Goal: Task Accomplishment & Management: Manage account settings

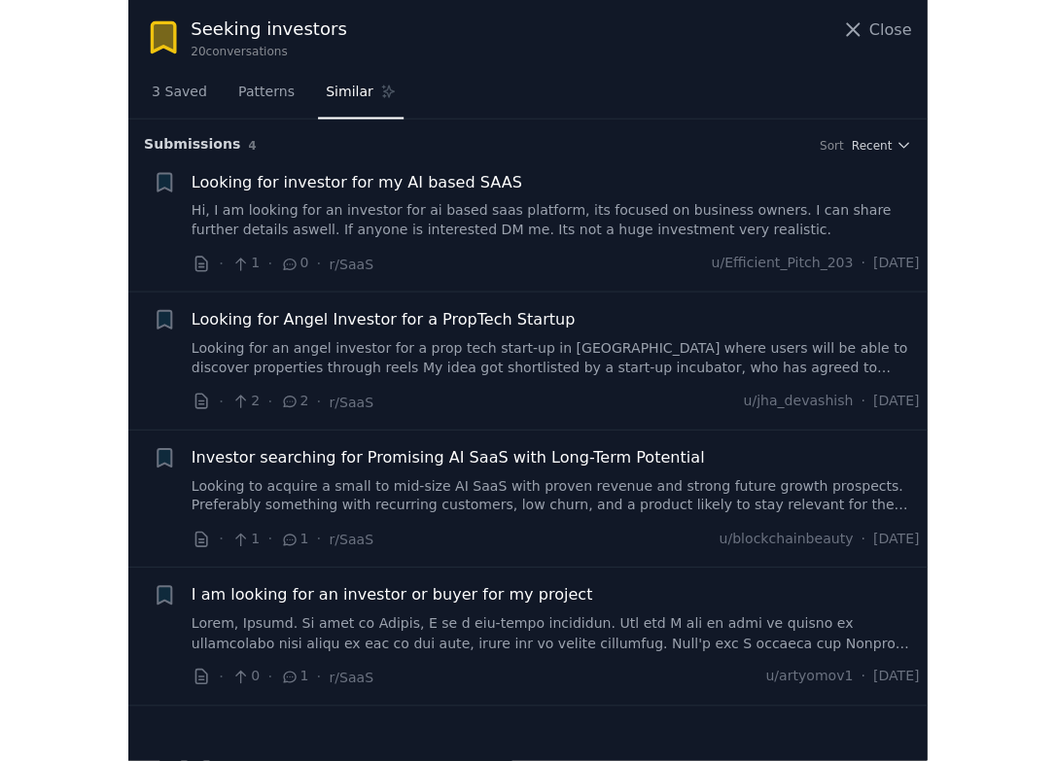
scroll to position [71, 0]
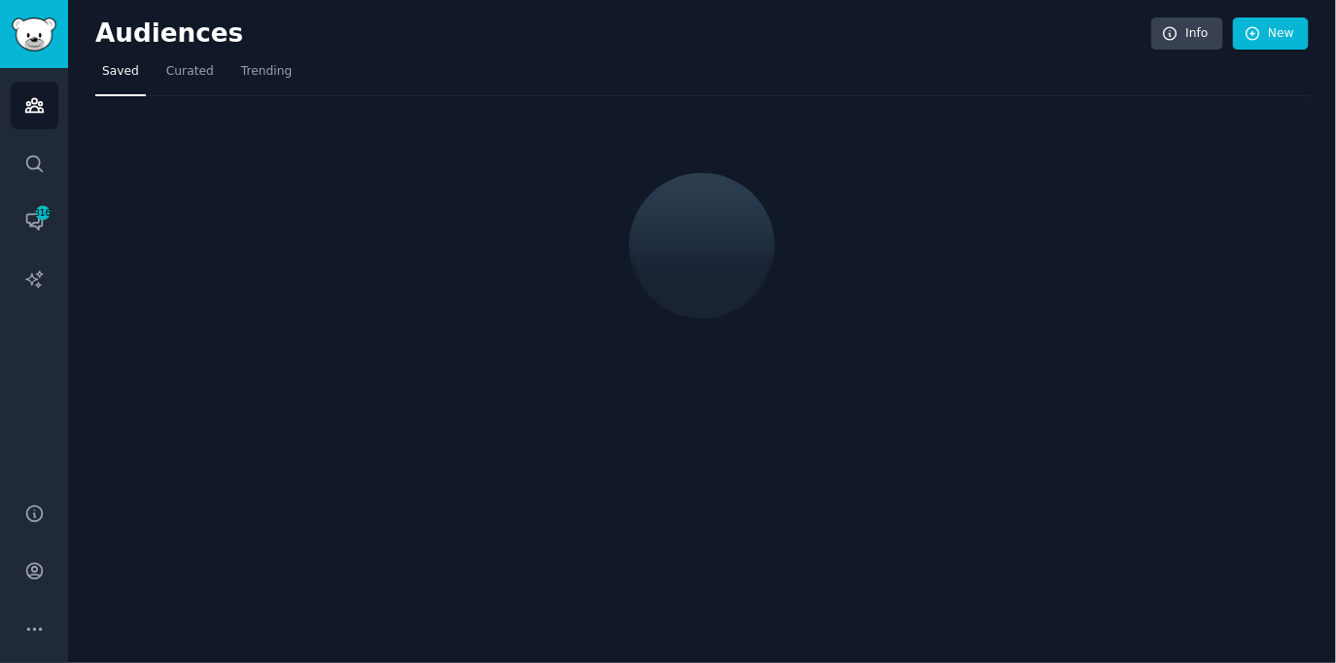
click at [541, 71] on nav "Saved Curated Trending" at bounding box center [701, 76] width 1213 height 40
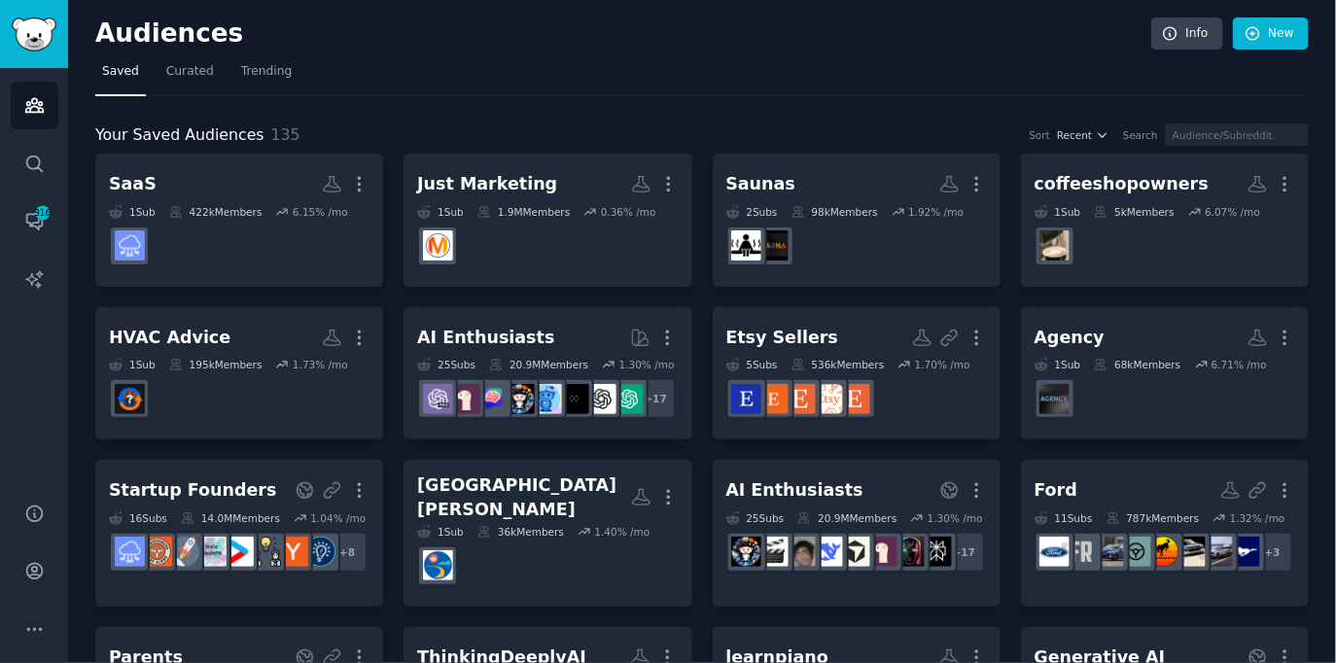
click at [735, 49] on div "Audiences Info New" at bounding box center [701, 37] width 1213 height 40
click at [33, 572] on icon "Sidebar" at bounding box center [34, 572] width 16 height 16
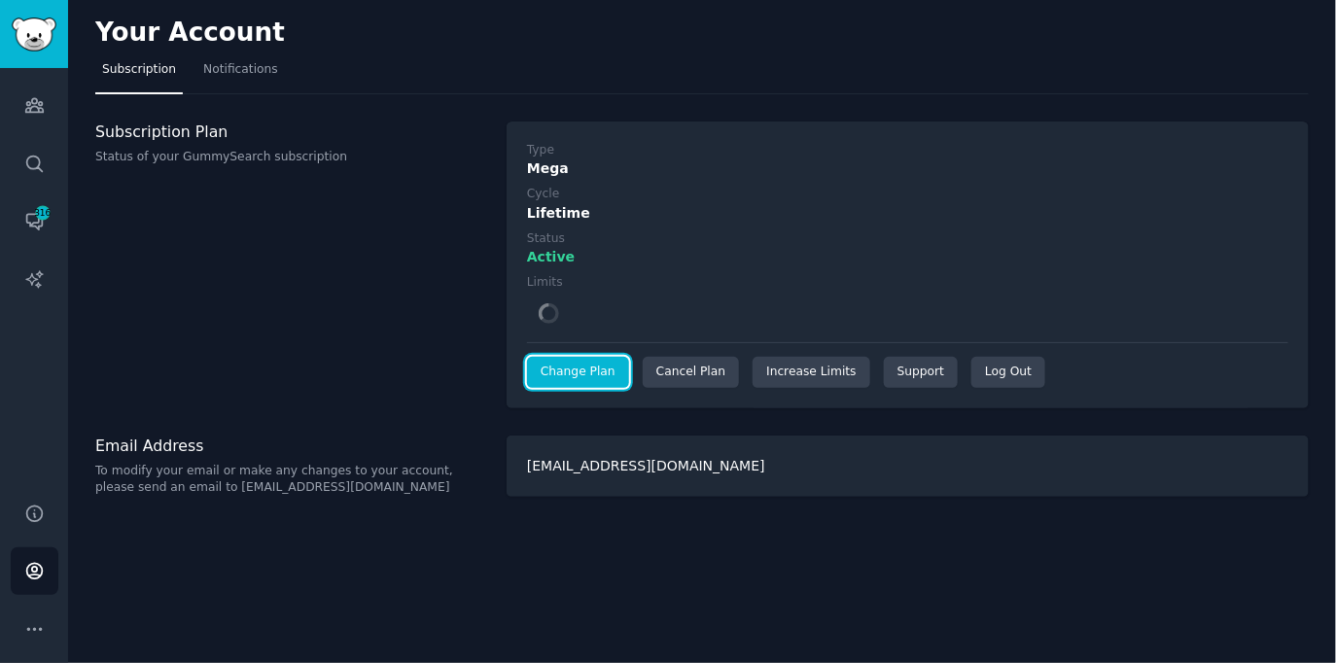
click at [565, 369] on div "Type Mega Cycle Lifetime Status Active Limits Change Plan Cancel Plan Increase …" at bounding box center [907, 265] width 761 height 246
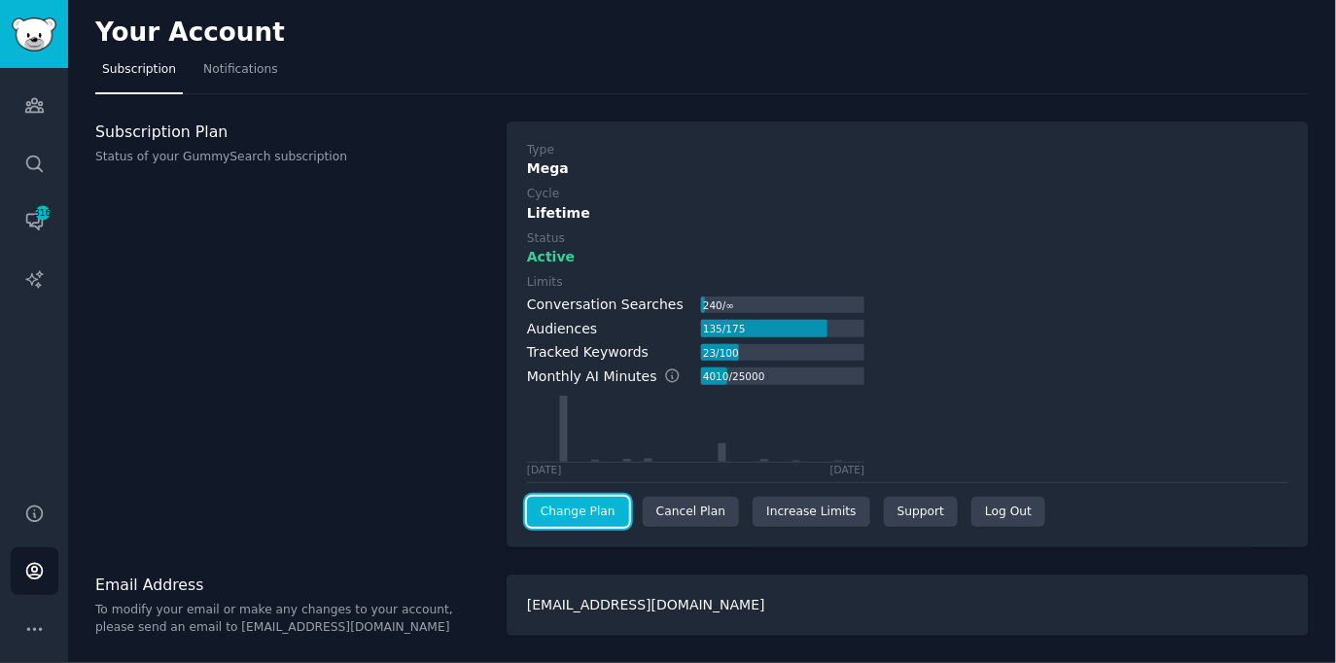
click at [575, 512] on link "Change Plan" at bounding box center [578, 512] width 102 height 31
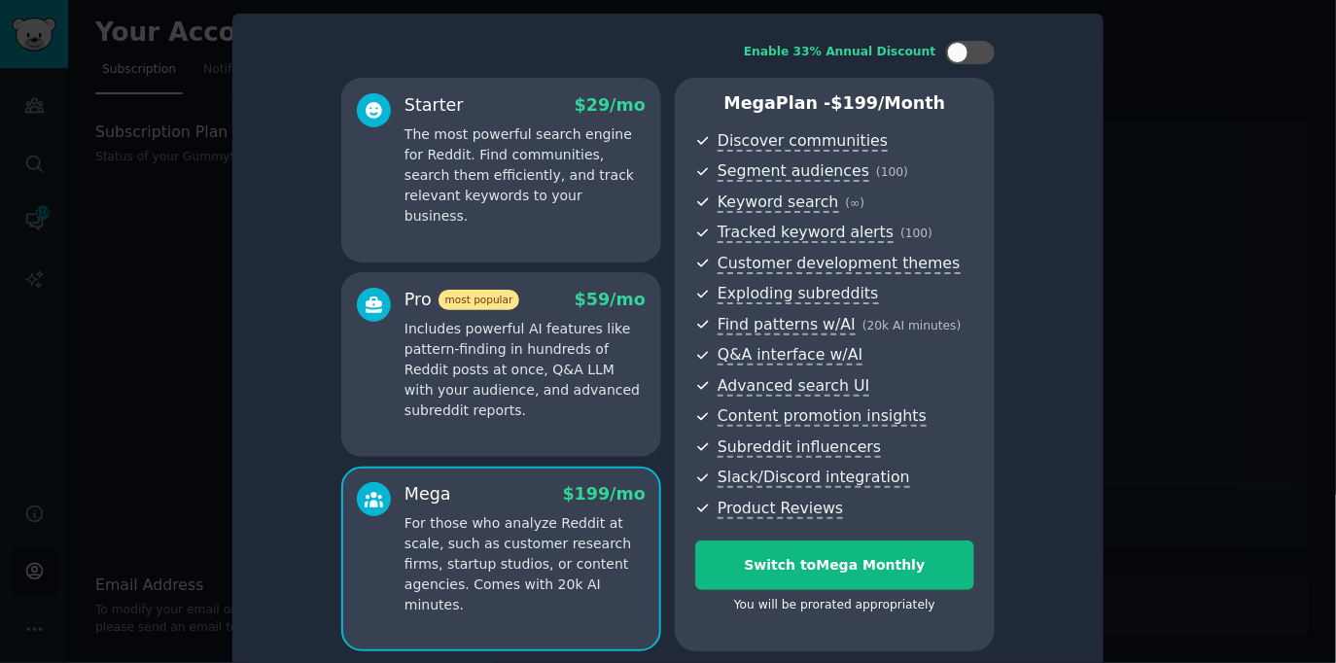
click at [1056, 299] on div "Enable 33% Annual Discount Starter $ 29 /mo The most powerful search engine for…" at bounding box center [668, 346] width 844 height 638
click at [474, 395] on p "Includes powerful AI features like pattern-finding in hundreds of Reddit posts …" at bounding box center [524, 370] width 241 height 102
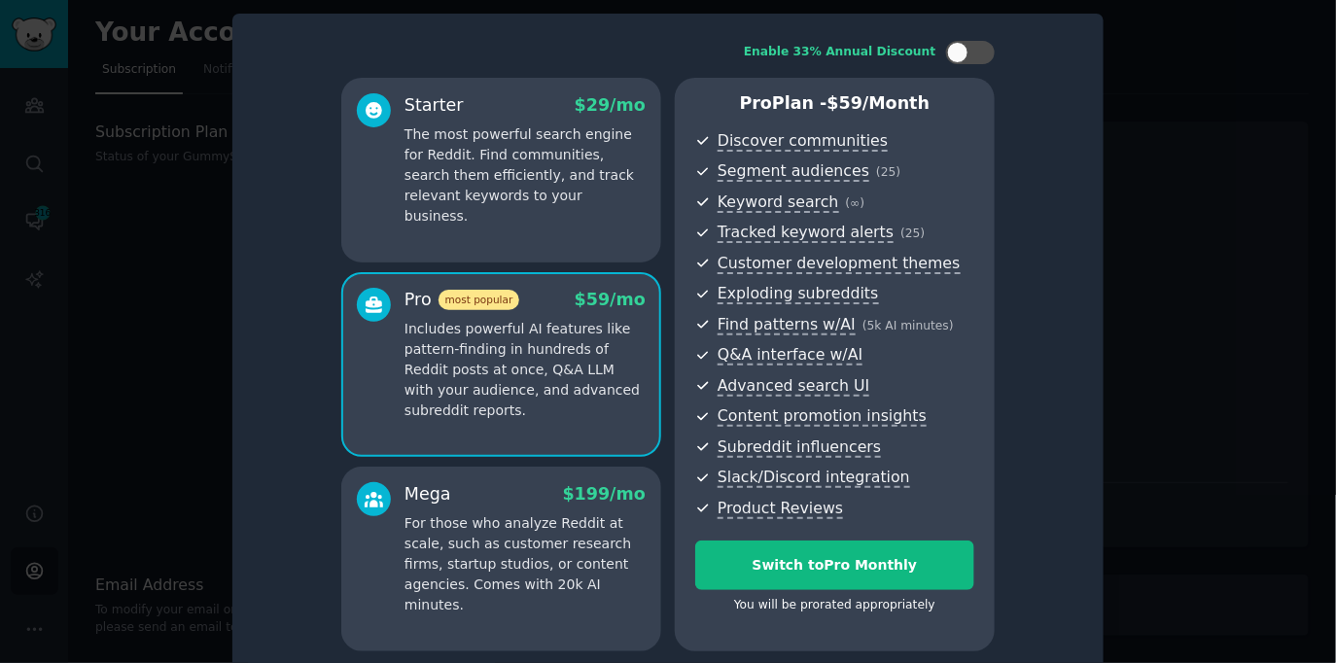
click at [509, 171] on p "The most powerful search engine for Reddit. Find communities, search them effic…" at bounding box center [524, 175] width 241 height 102
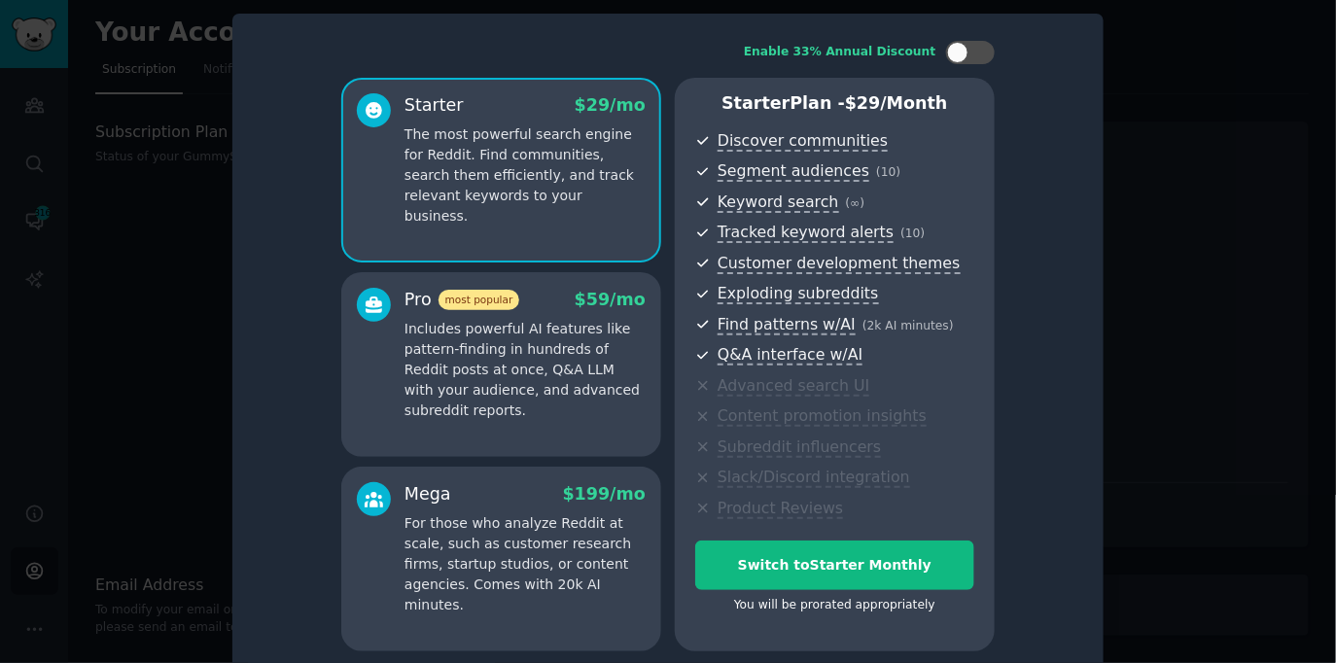
click at [543, 350] on p "Includes powerful AI features like pattern-finding in hundreds of Reddit posts …" at bounding box center [524, 370] width 241 height 102
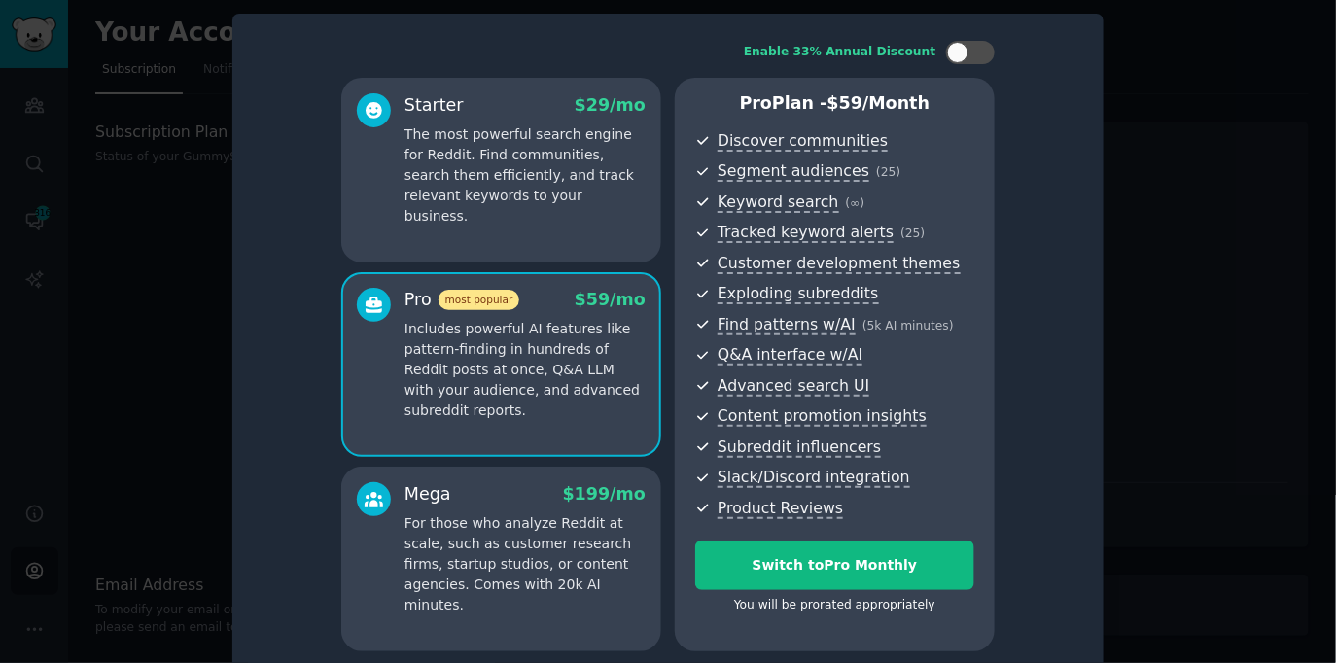
click at [521, 150] on p "The most powerful search engine for Reddit. Find communities, search them effic…" at bounding box center [524, 175] width 241 height 102
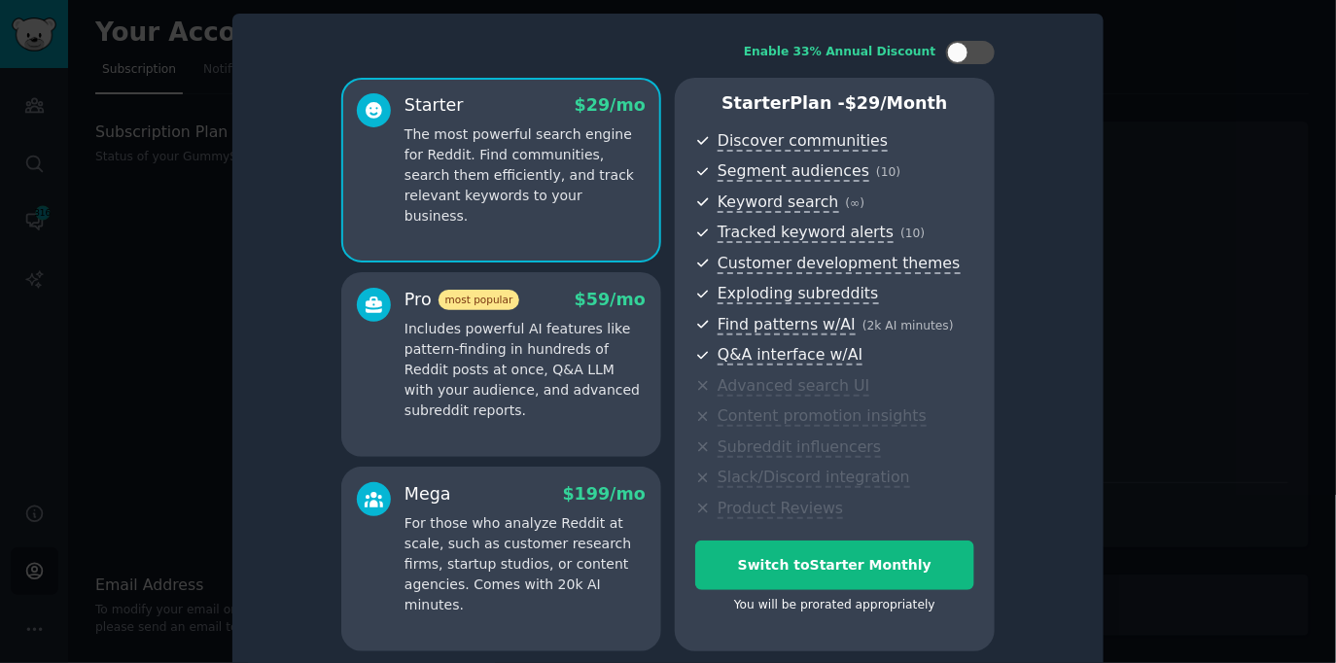
click at [530, 286] on div "Pro most popular $ 59 /mo Includes powerful AI features like pattern-finding in…" at bounding box center [501, 364] width 320 height 185
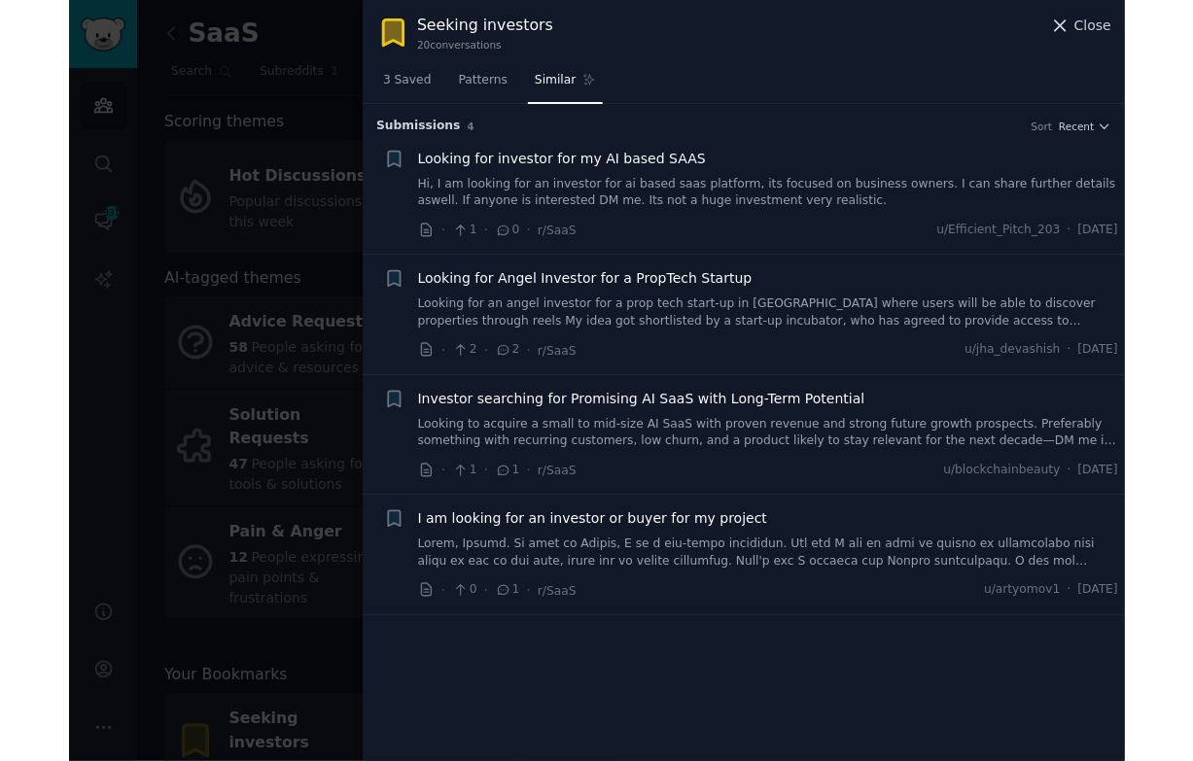
scroll to position [71, 0]
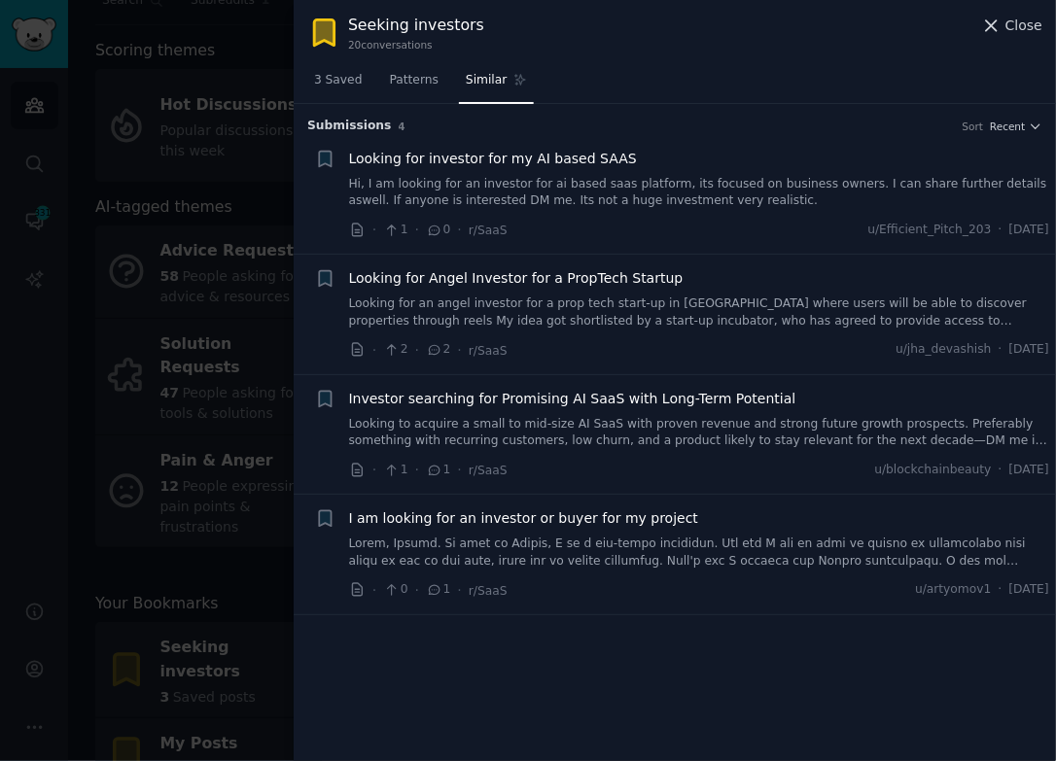
click at [1011, 29] on span "Close" at bounding box center [1023, 26] width 37 height 20
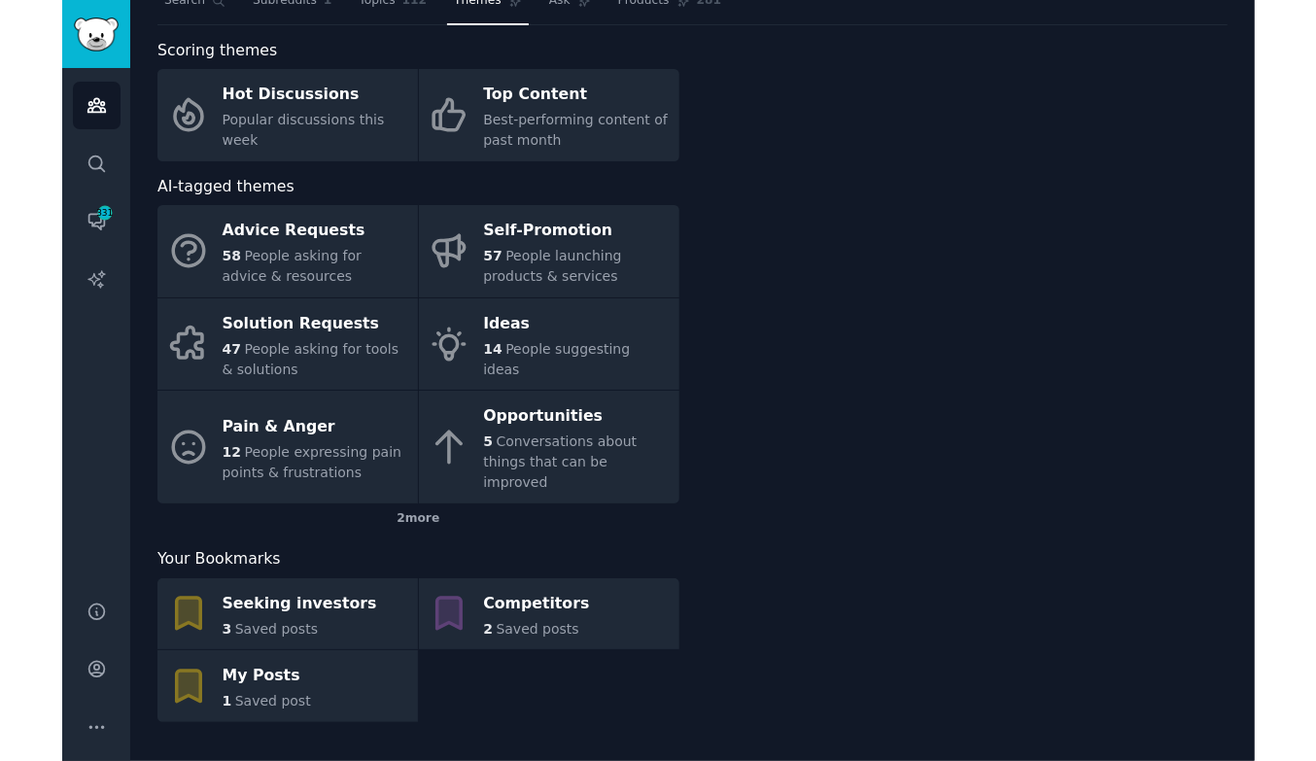
scroll to position [51, 0]
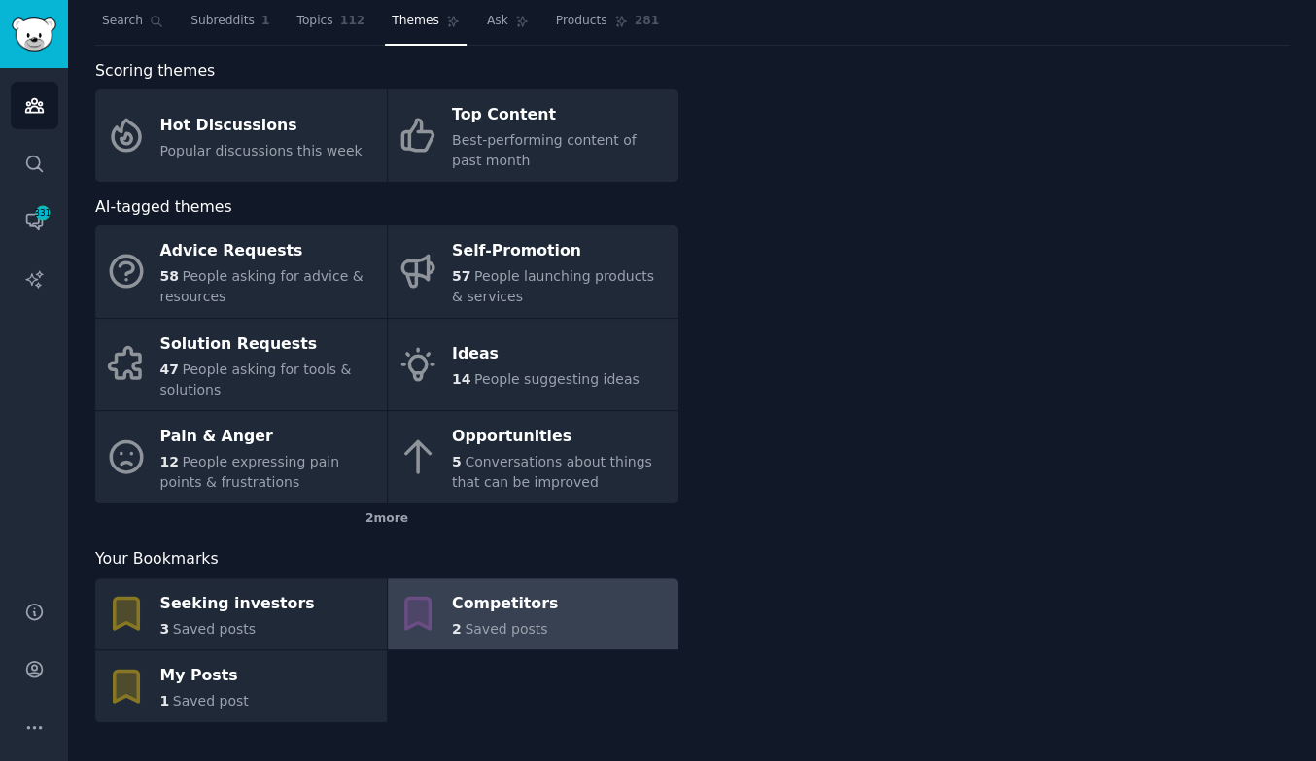
click at [592, 603] on link "Competitors 2 Saved posts" at bounding box center [534, 614] width 292 height 72
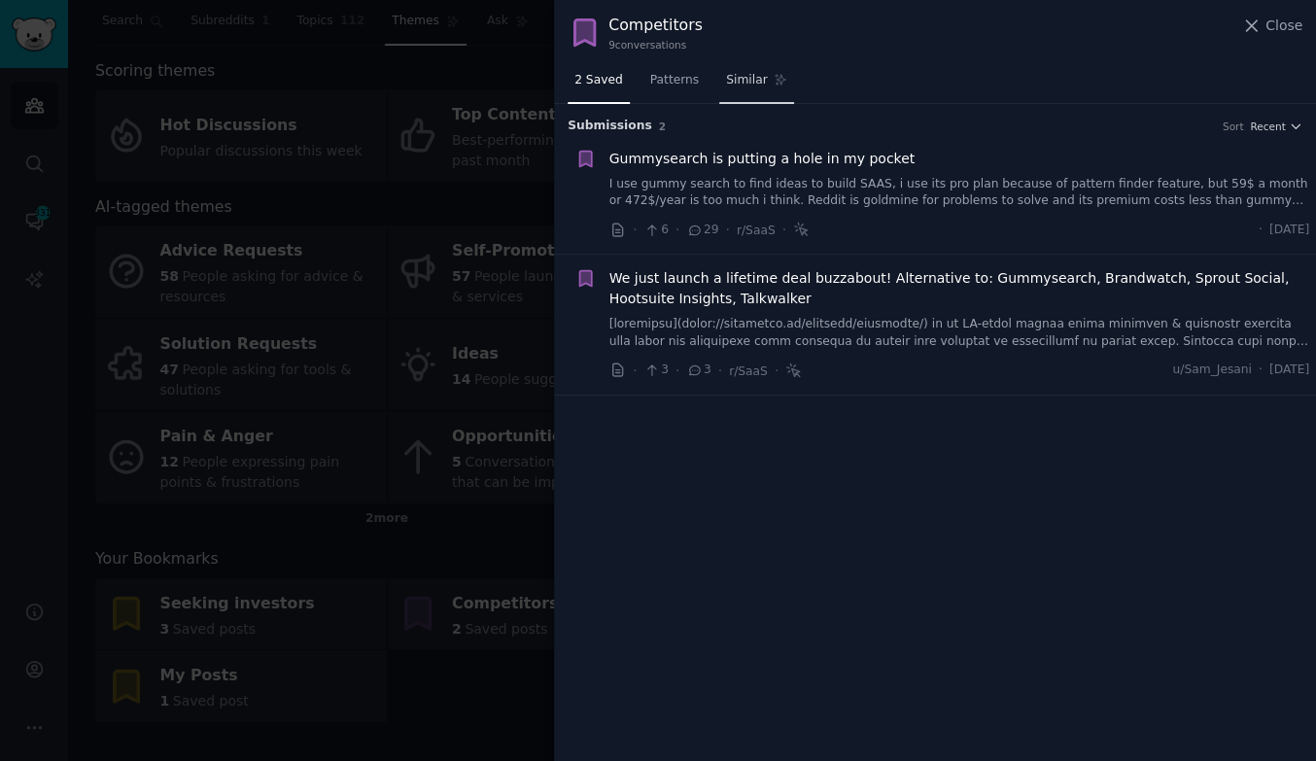
click at [744, 72] on span "Similar" at bounding box center [746, 80] width 41 height 17
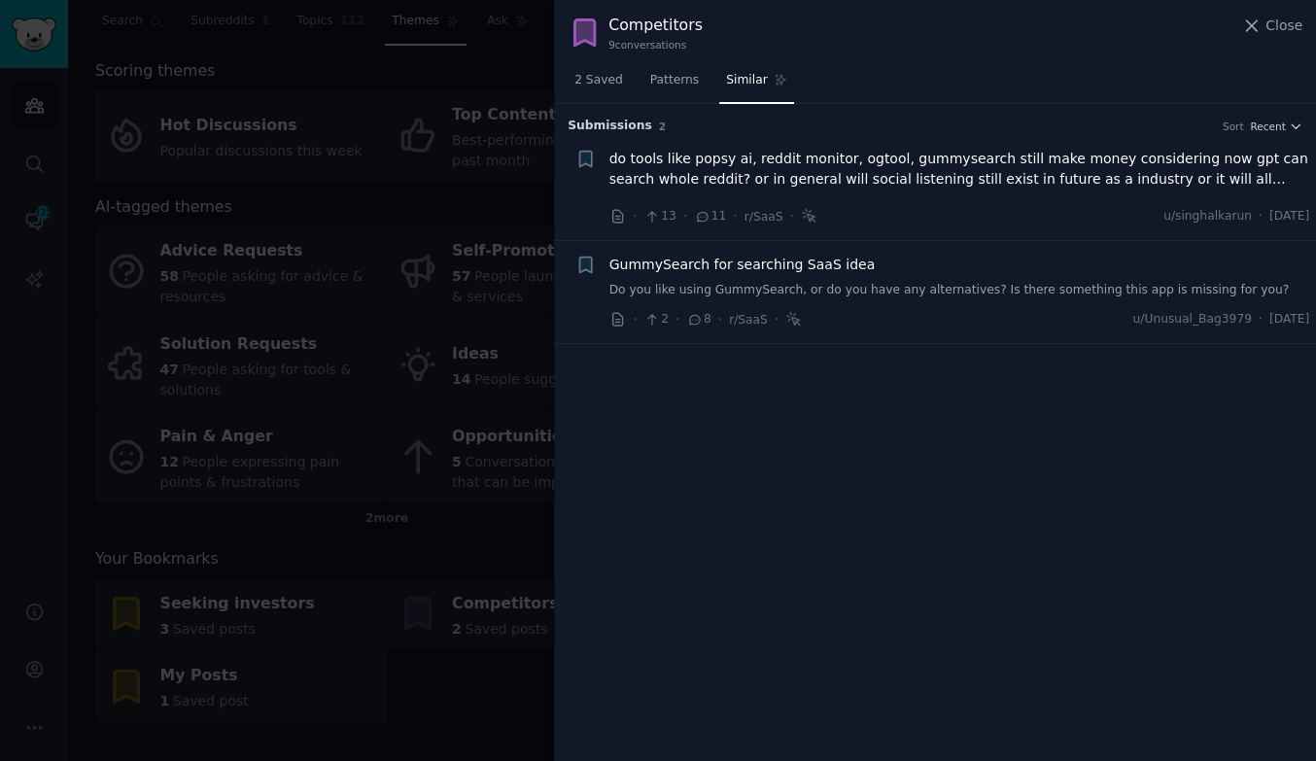
click at [272, 220] on div at bounding box center [658, 380] width 1316 height 761
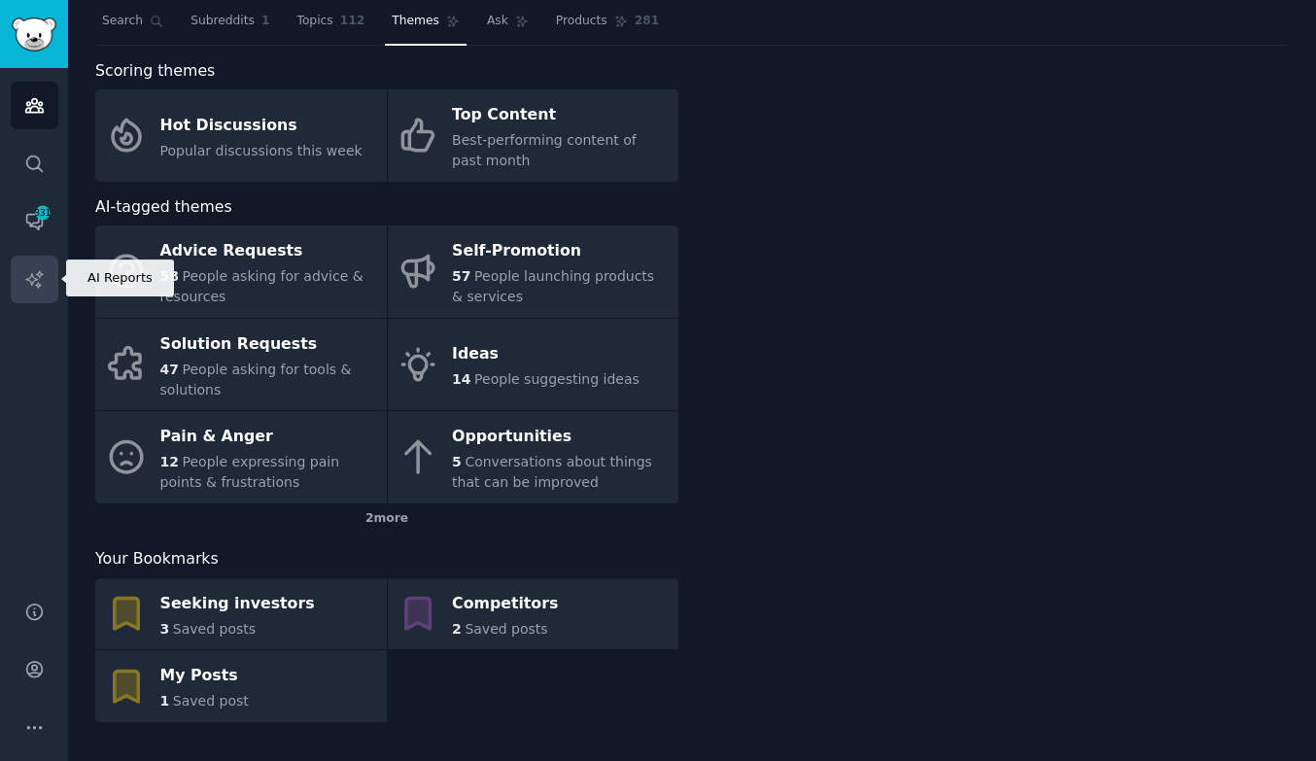
click at [46, 266] on link "AI Reports" at bounding box center [35, 280] width 48 height 48
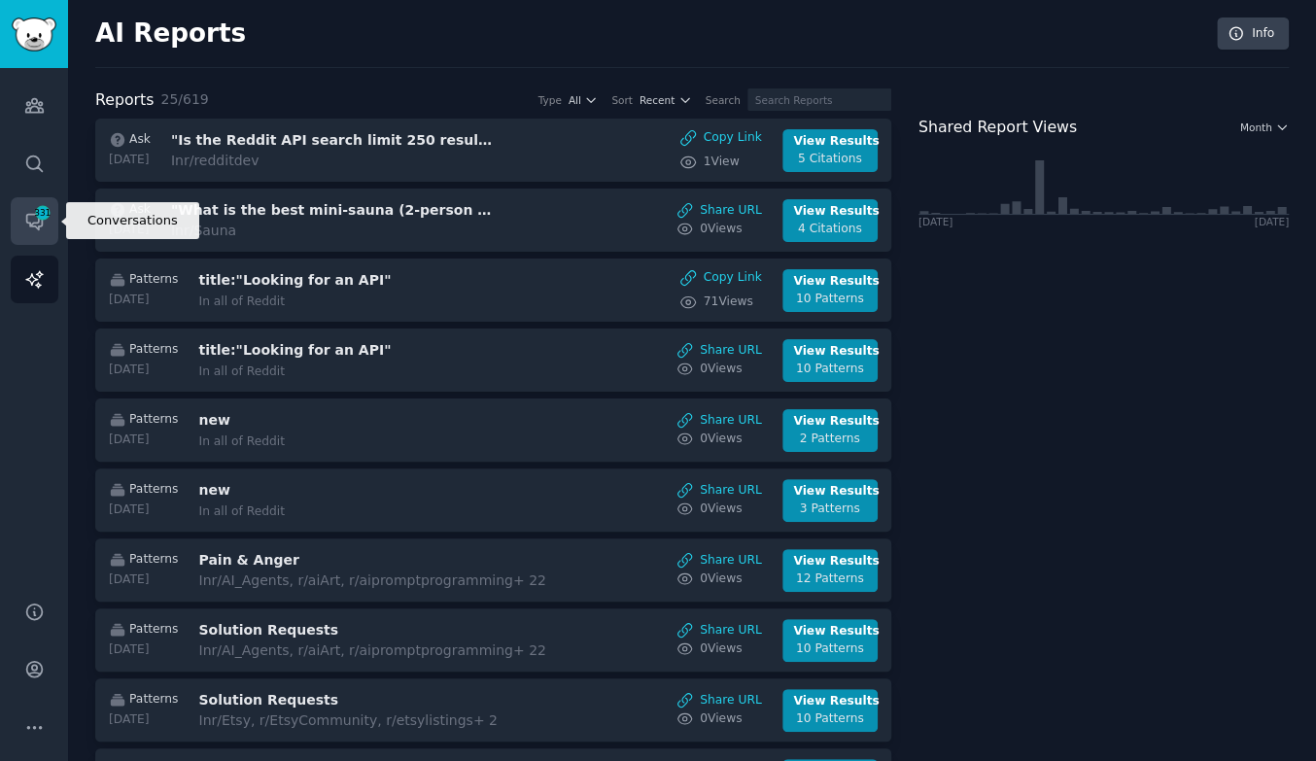
click at [52, 217] on link "Conversations 331" at bounding box center [35, 221] width 48 height 48
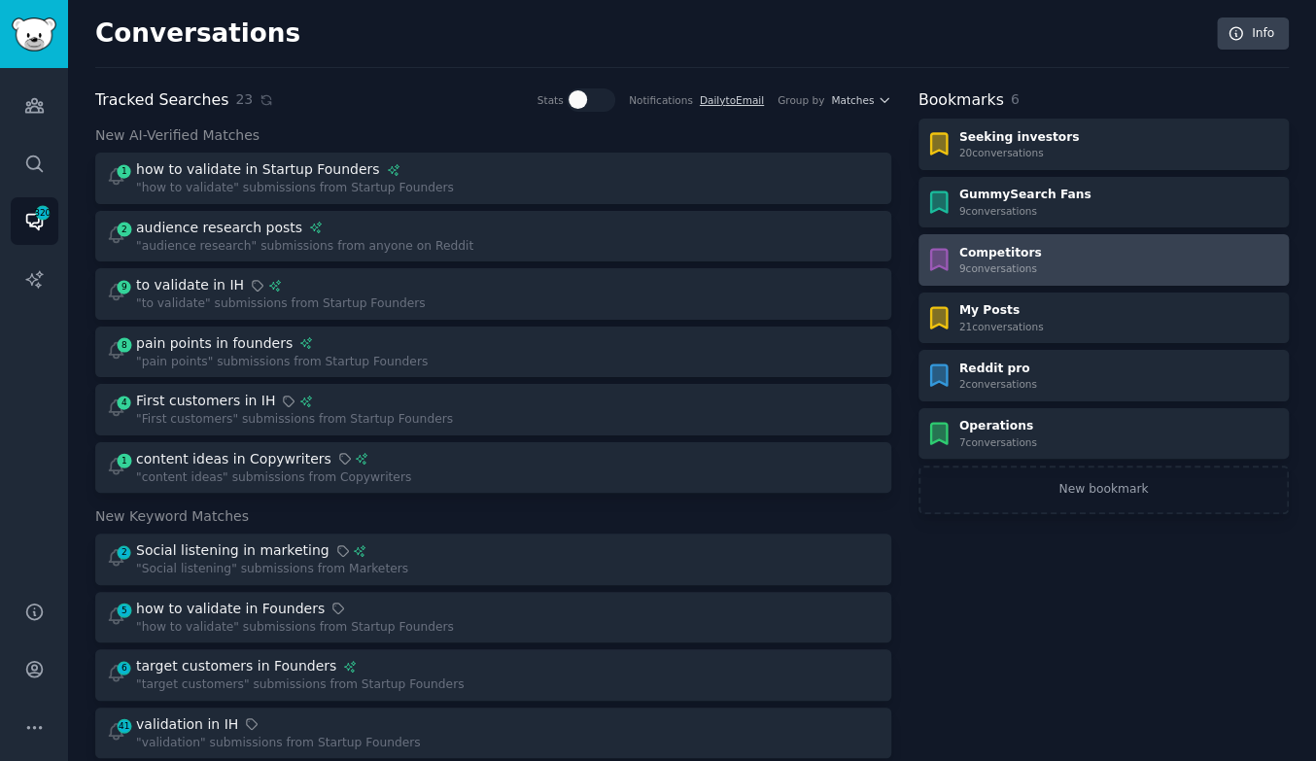
click at [1055, 245] on div "Competitors 9 conversation s" at bounding box center [1103, 260] width 357 height 31
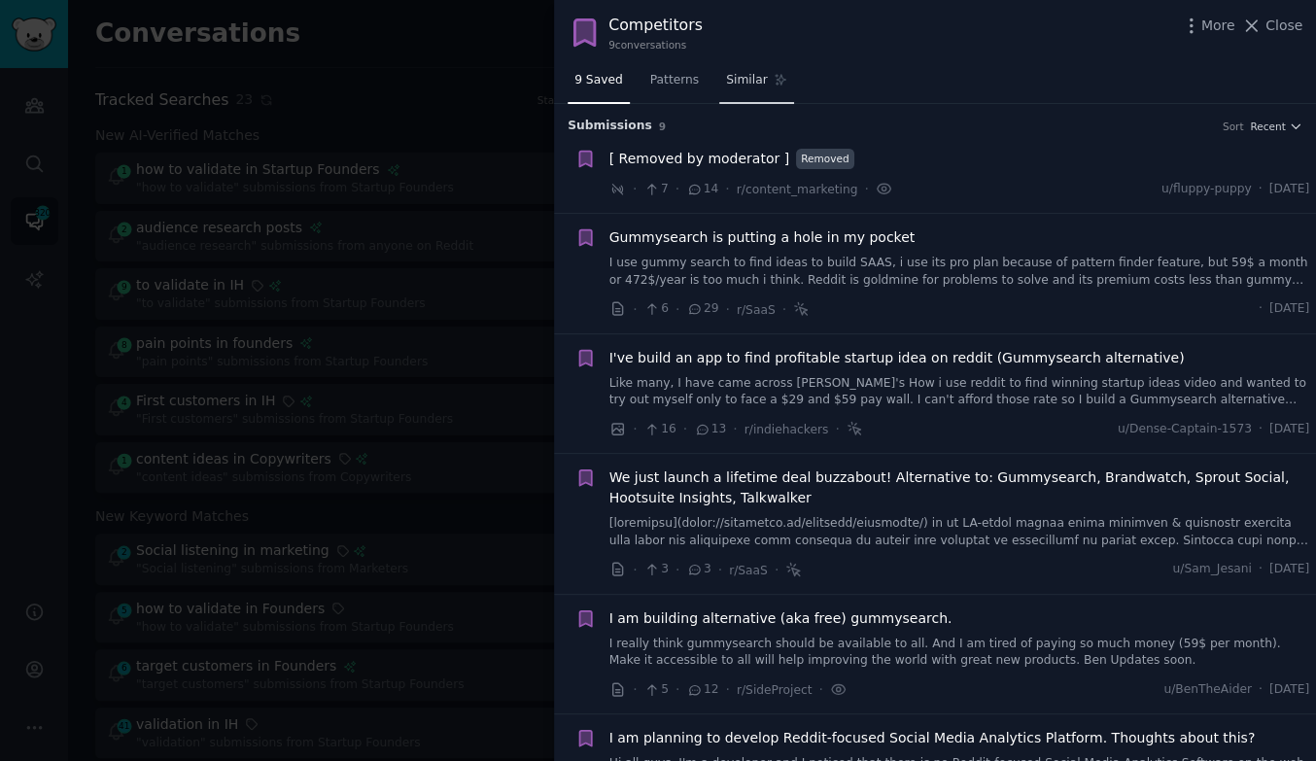
click at [739, 88] on link "Similar" at bounding box center [756, 85] width 75 height 40
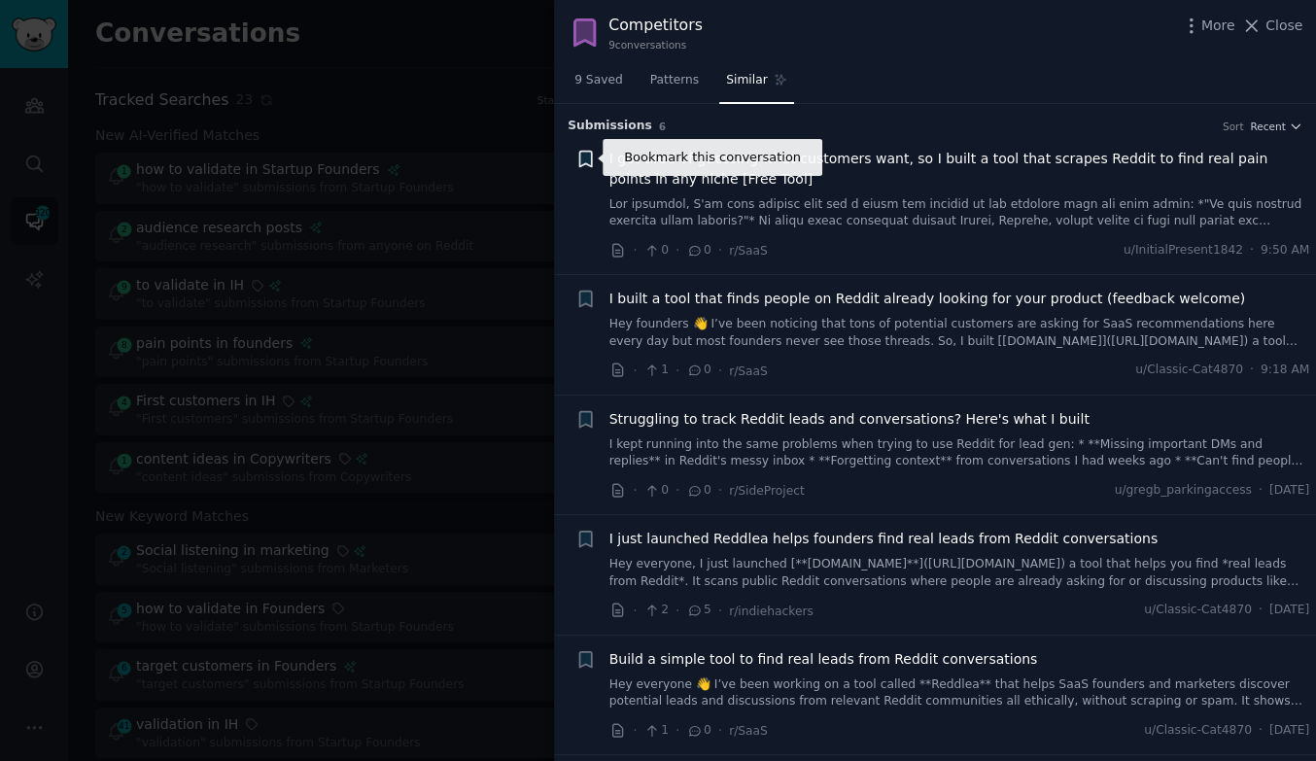
click at [586, 155] on icon "button" at bounding box center [585, 159] width 12 height 16
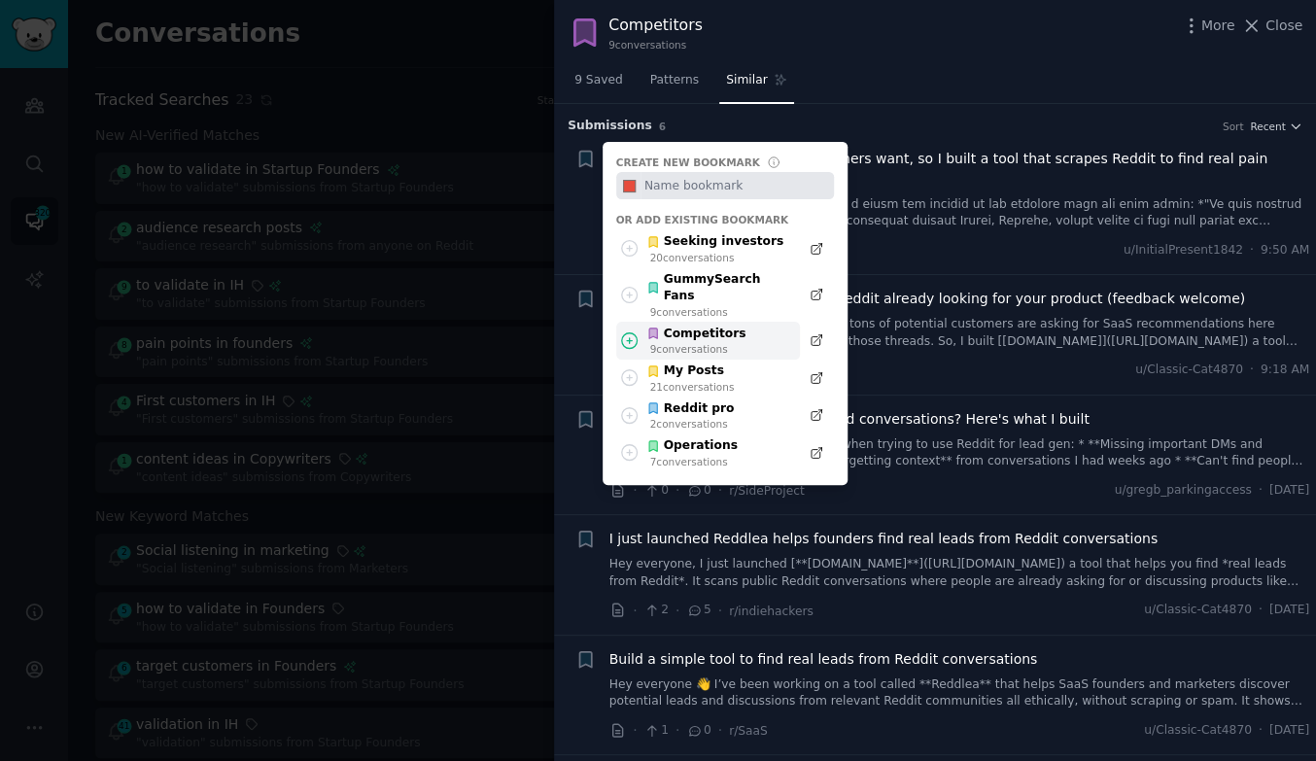
click at [708, 326] on div "Competitors" at bounding box center [695, 334] width 99 height 17
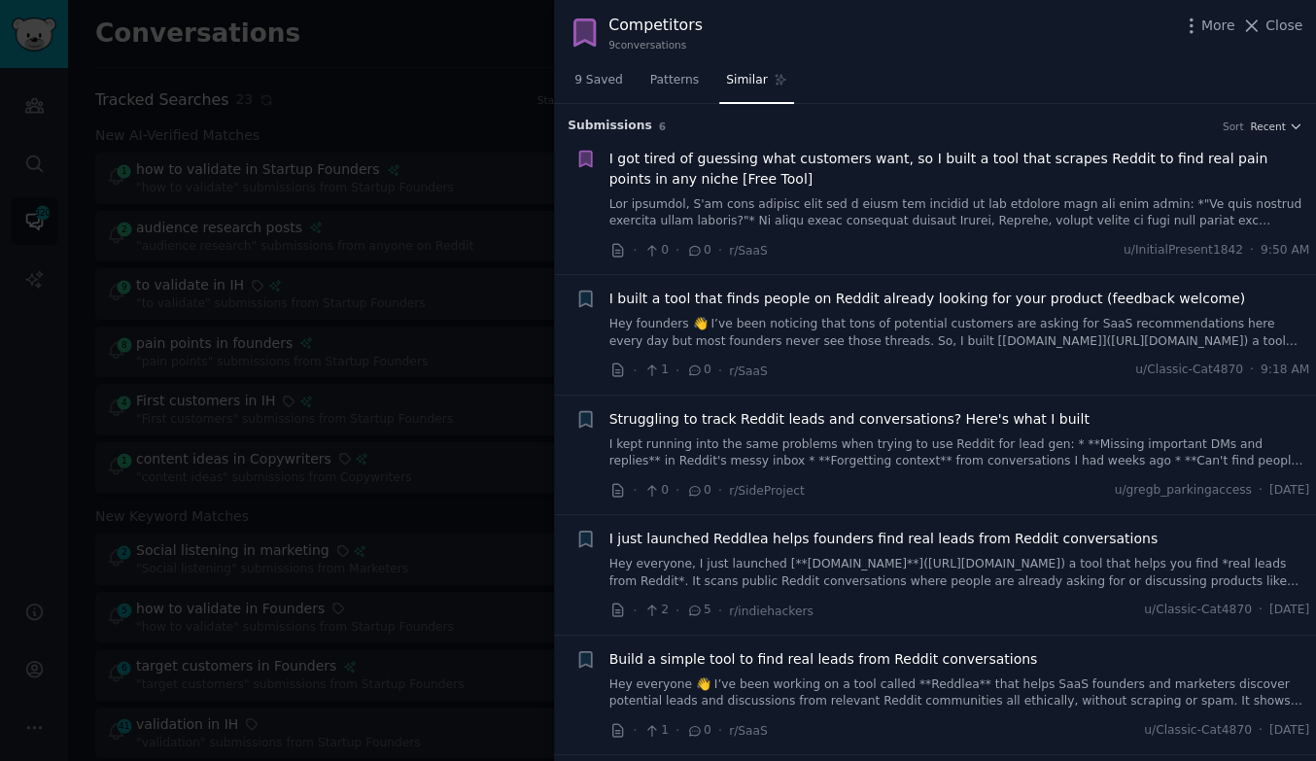
click at [899, 85] on div "9 Saved Patterns Similar" at bounding box center [935, 85] width 762 height 40
click at [584, 295] on icon "button" at bounding box center [585, 300] width 12 height 16
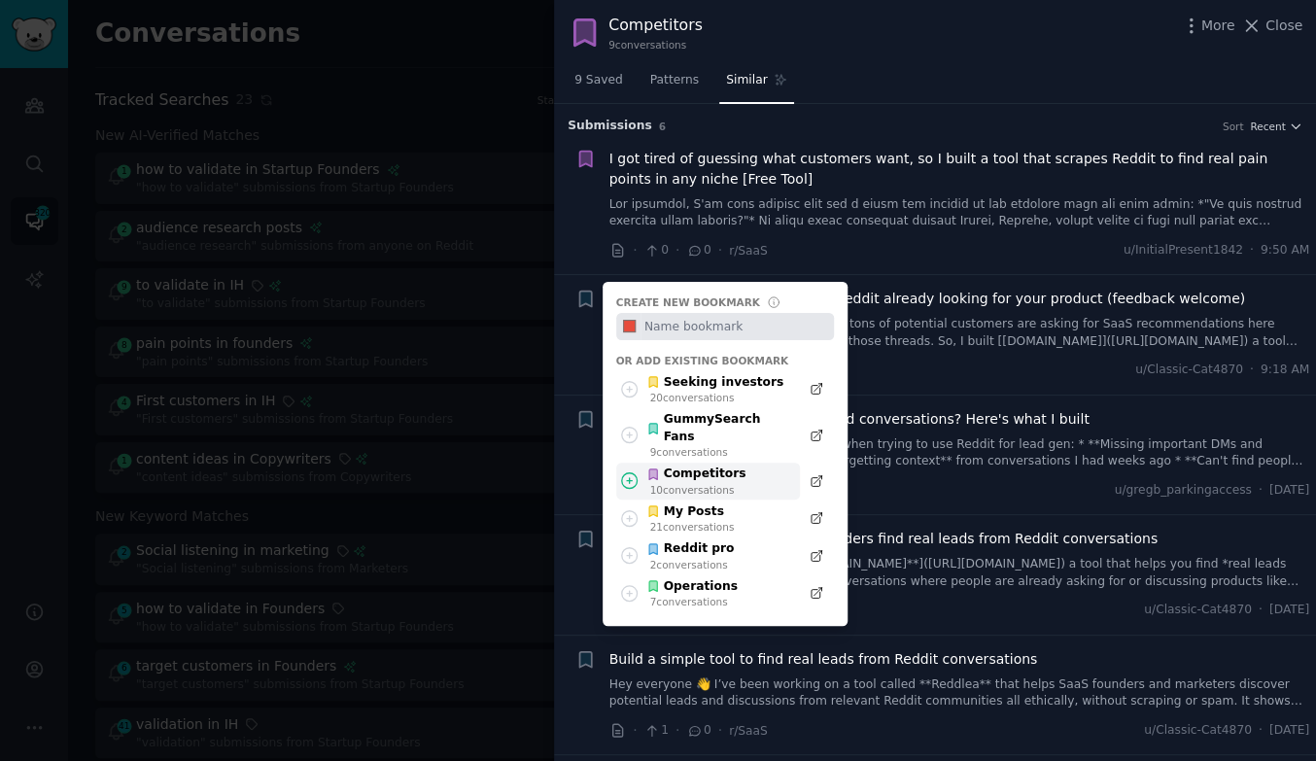
click at [698, 466] on div "Competitors" at bounding box center [695, 474] width 99 height 17
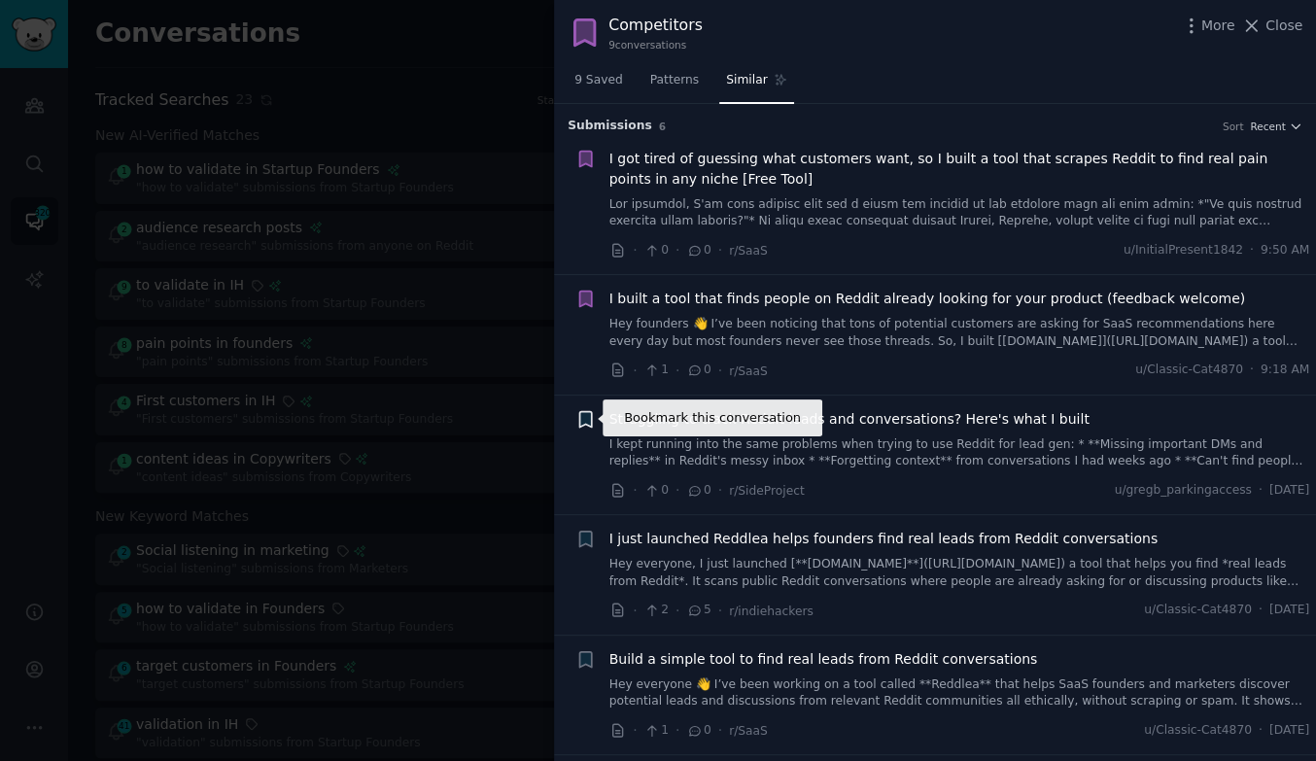
click at [588, 425] on icon "button" at bounding box center [585, 419] width 12 height 16
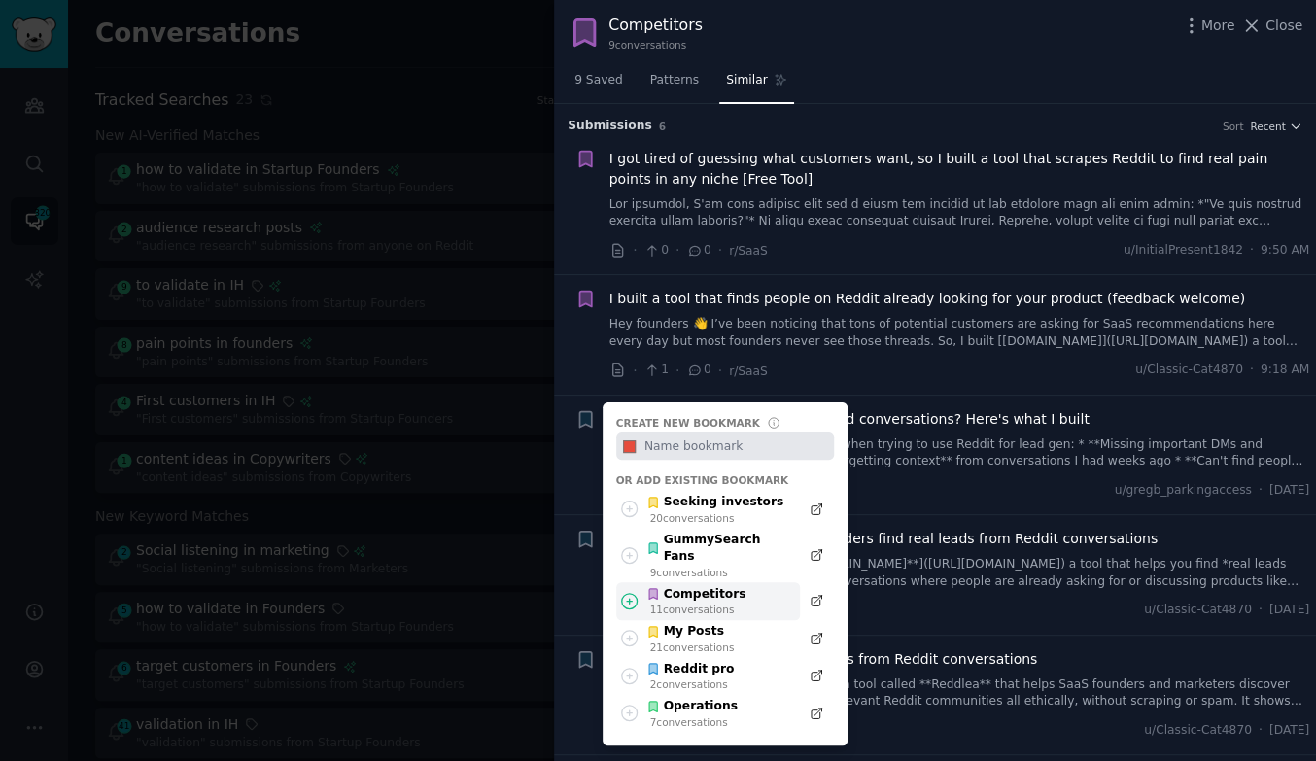
click at [711, 603] on div "11 conversation s" at bounding box center [698, 610] width 96 height 14
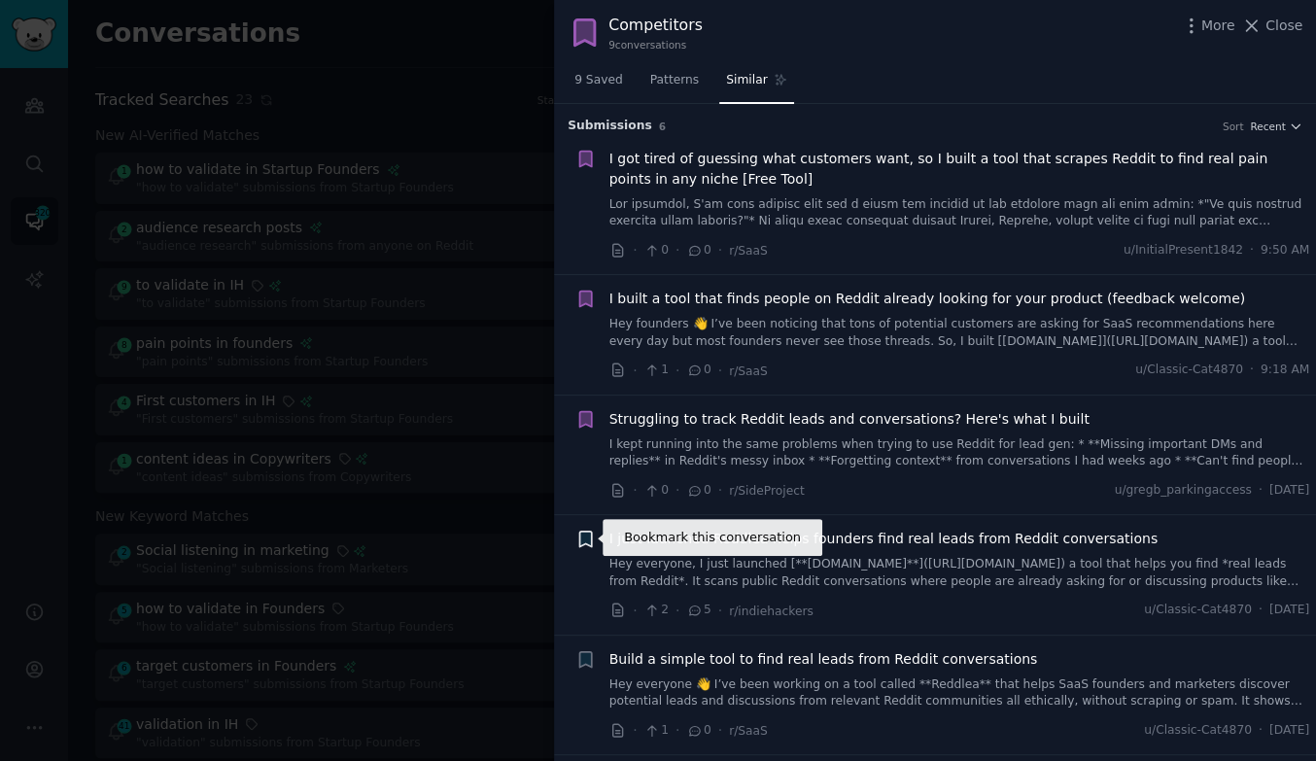
click at [575, 534] on icon "button" at bounding box center [585, 539] width 20 height 20
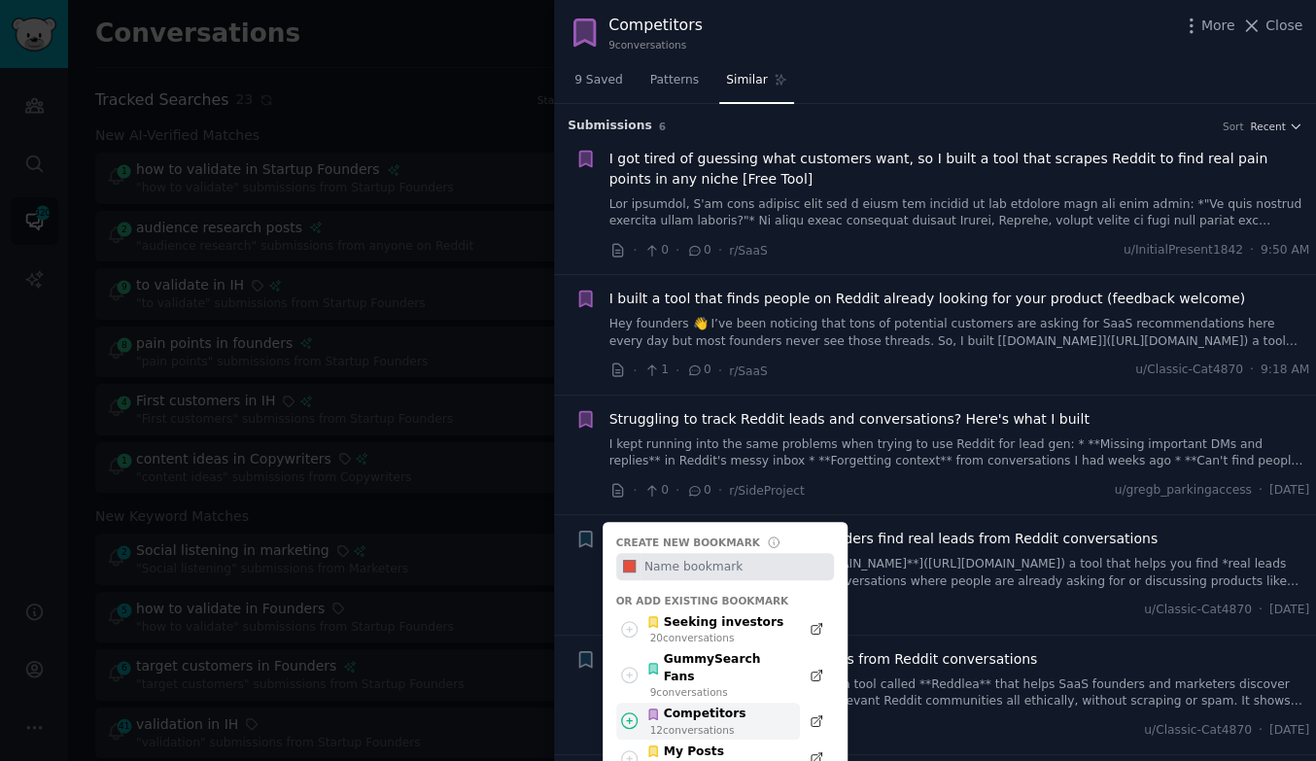
click at [670, 706] on div "Competitors" at bounding box center [695, 714] width 99 height 17
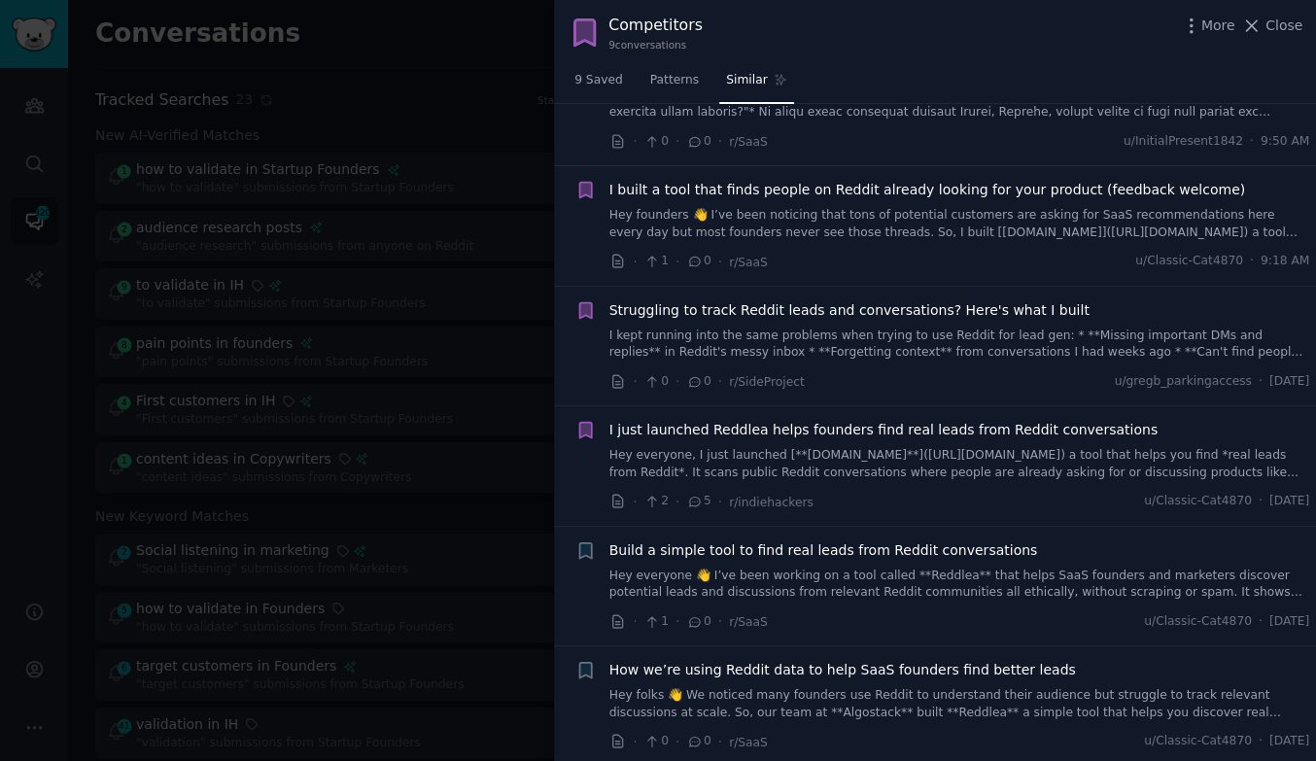
scroll to position [113, 0]
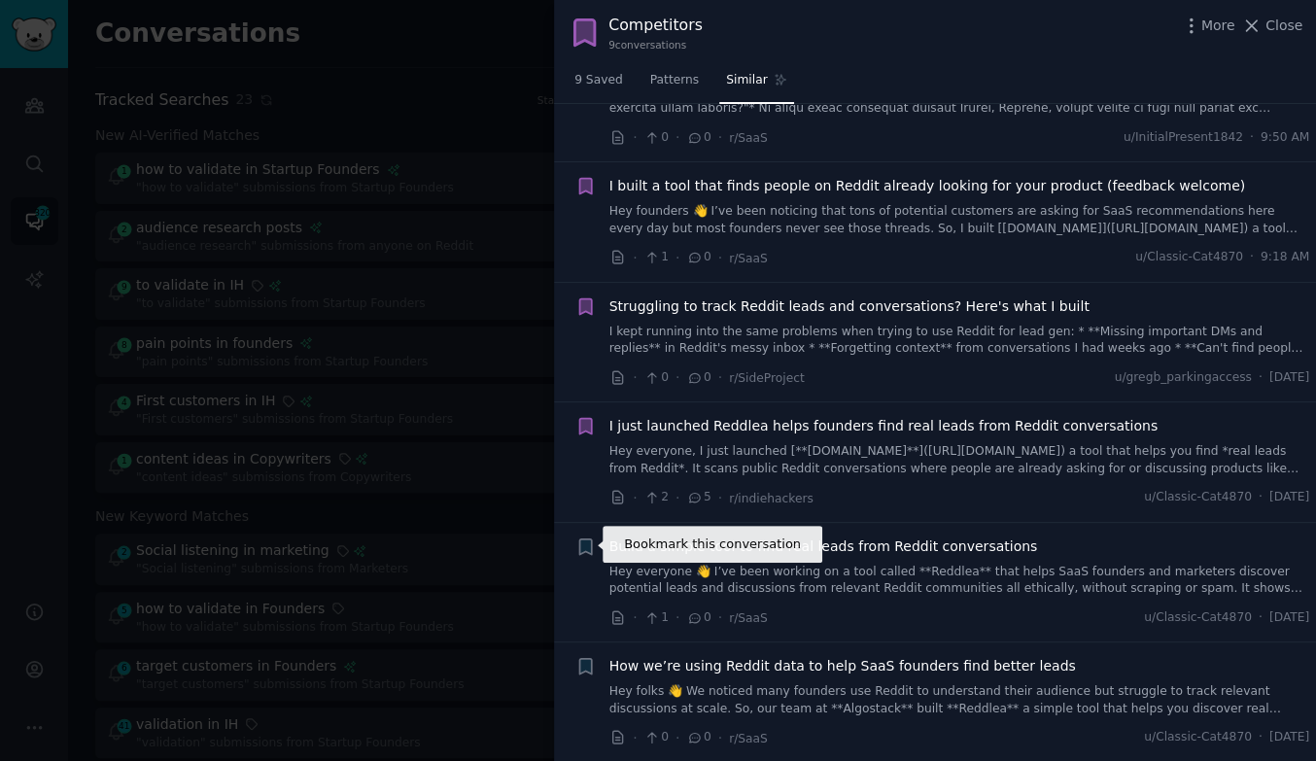
click at [591, 541] on icon "button" at bounding box center [585, 546] width 12 height 16
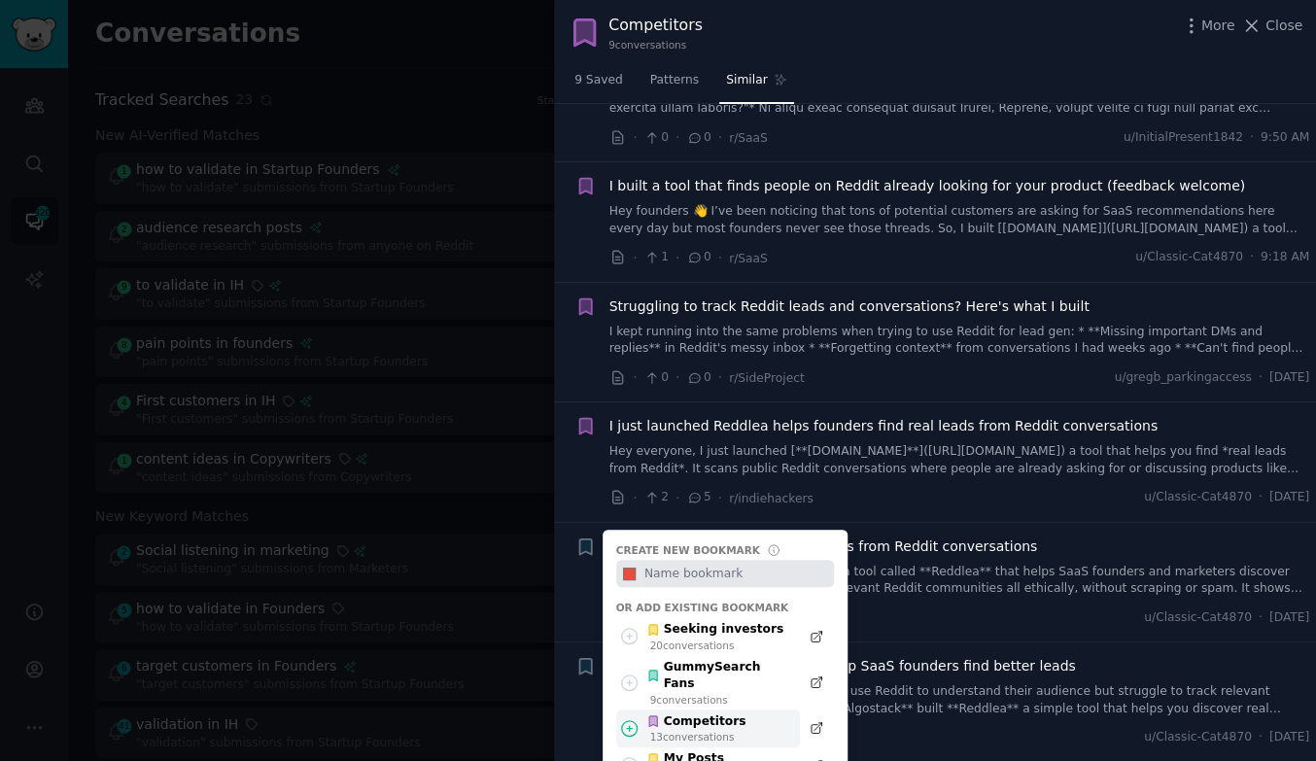
click at [718, 713] on div "Competitors" at bounding box center [695, 721] width 99 height 17
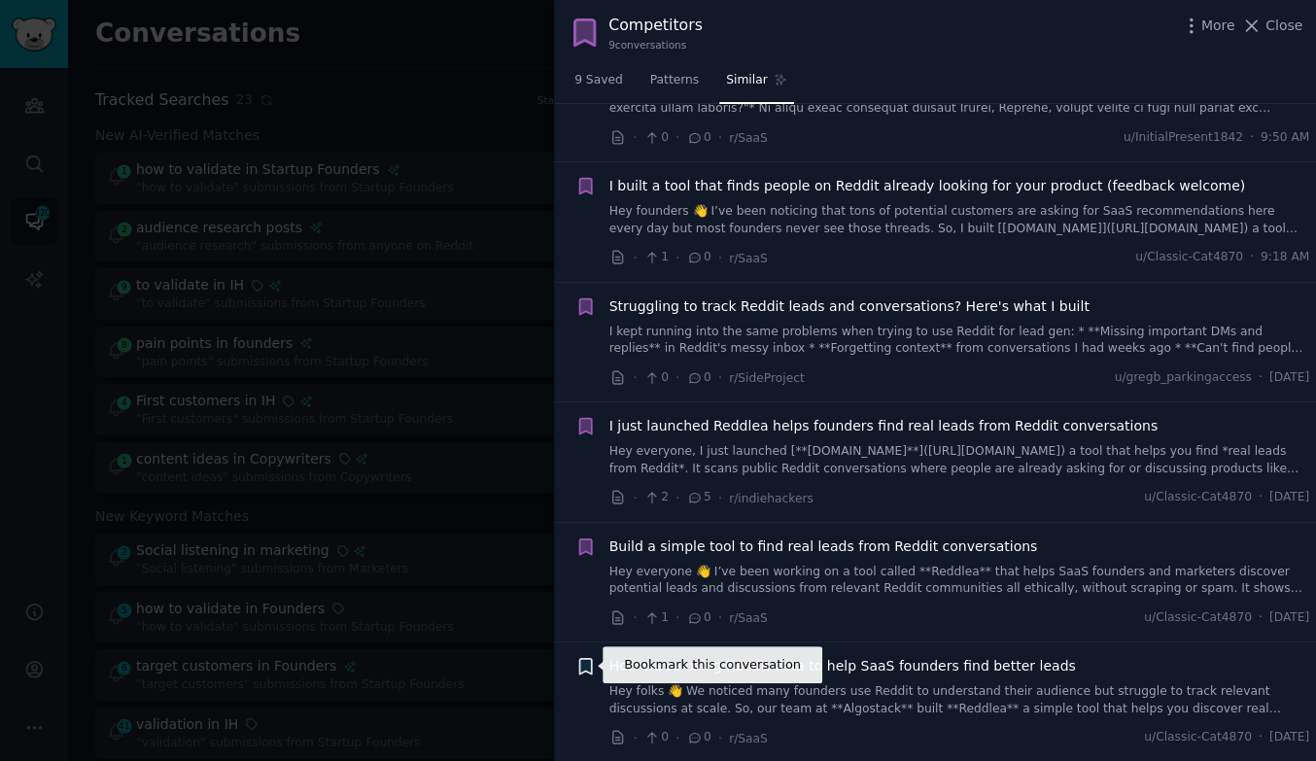
click at [587, 662] on icon "button" at bounding box center [585, 667] width 12 height 16
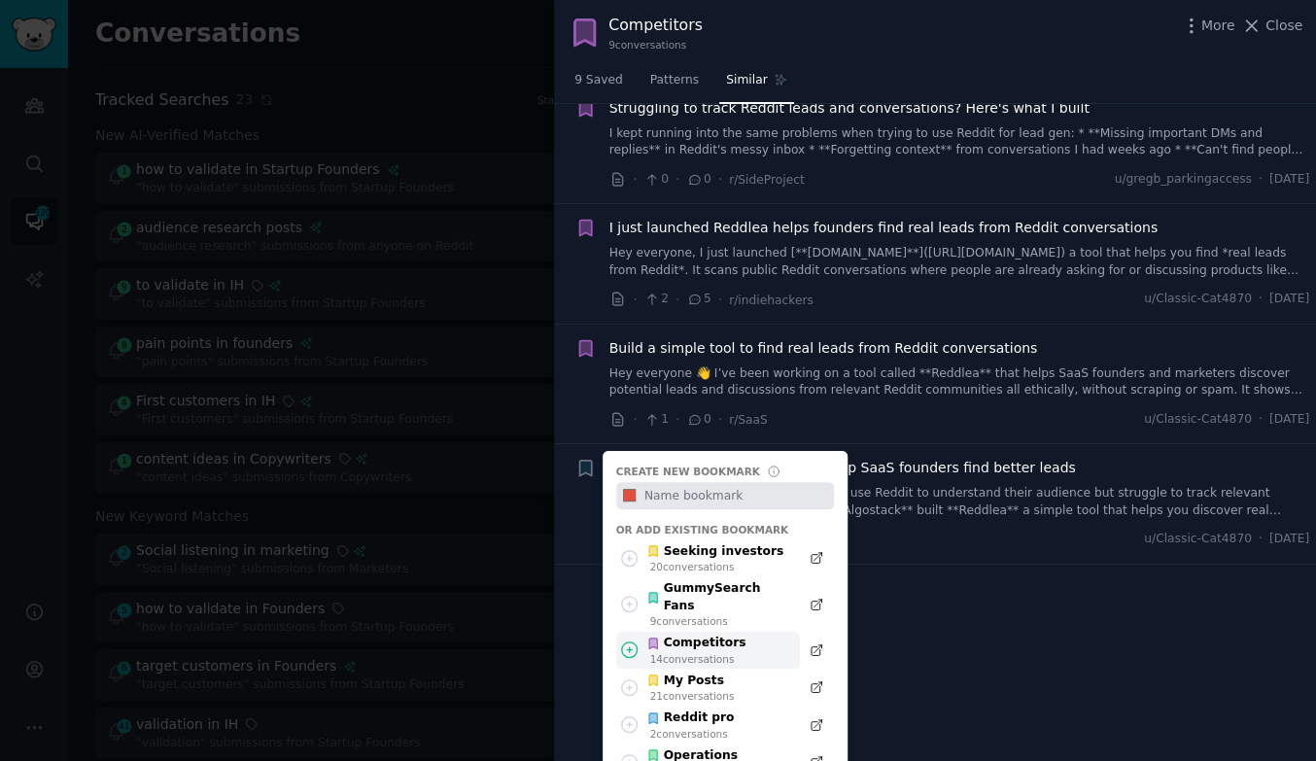
scroll to position [327, 0]
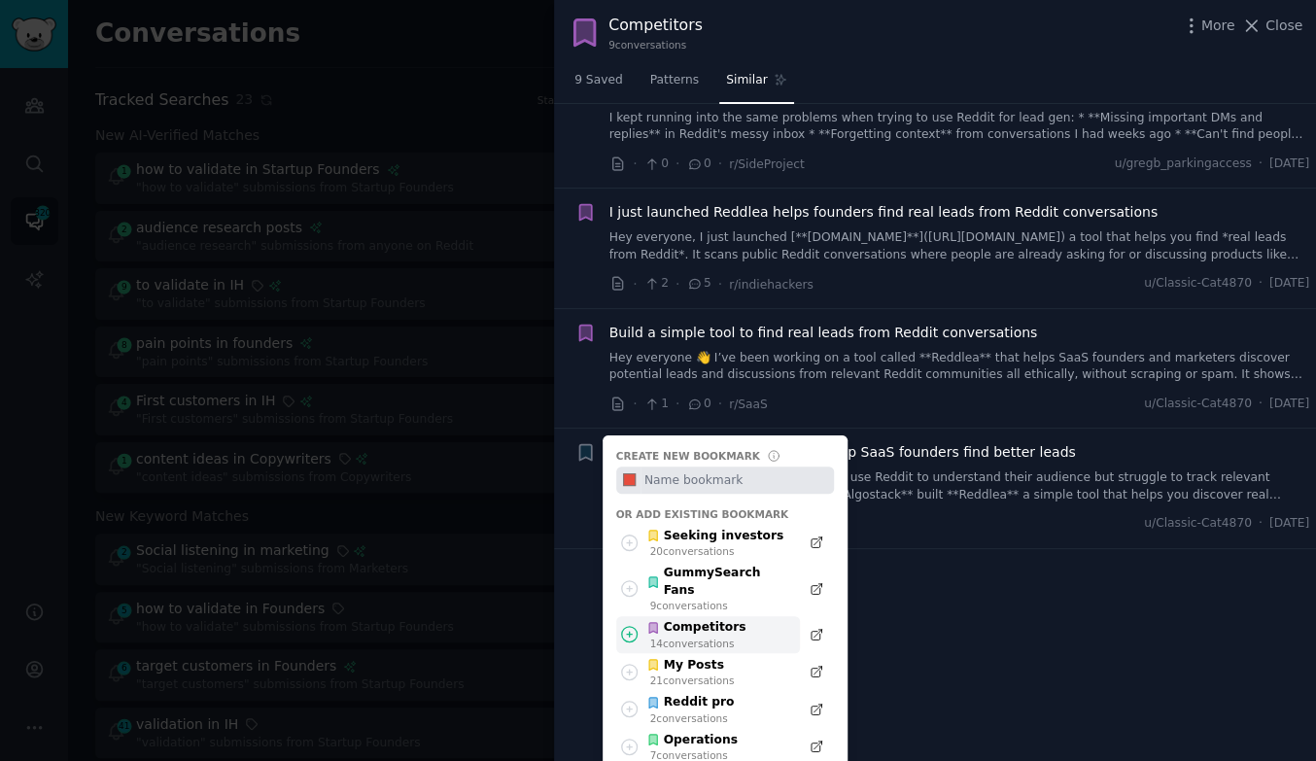
click at [733, 619] on div "Competitors" at bounding box center [695, 627] width 99 height 17
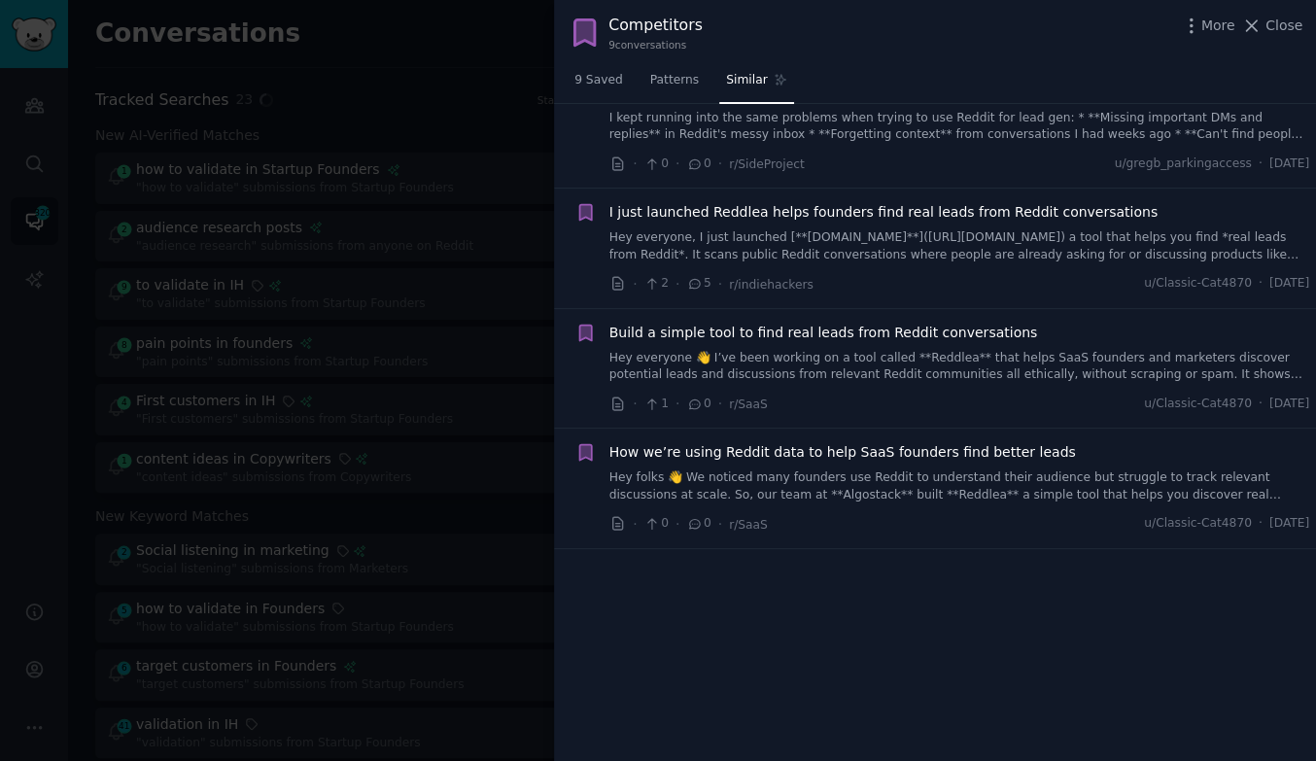
click at [939, 622] on div "Submission s 6 Sort Recent Reddit text submission Bookmark this conversation I …" at bounding box center [935, 432] width 762 height 657
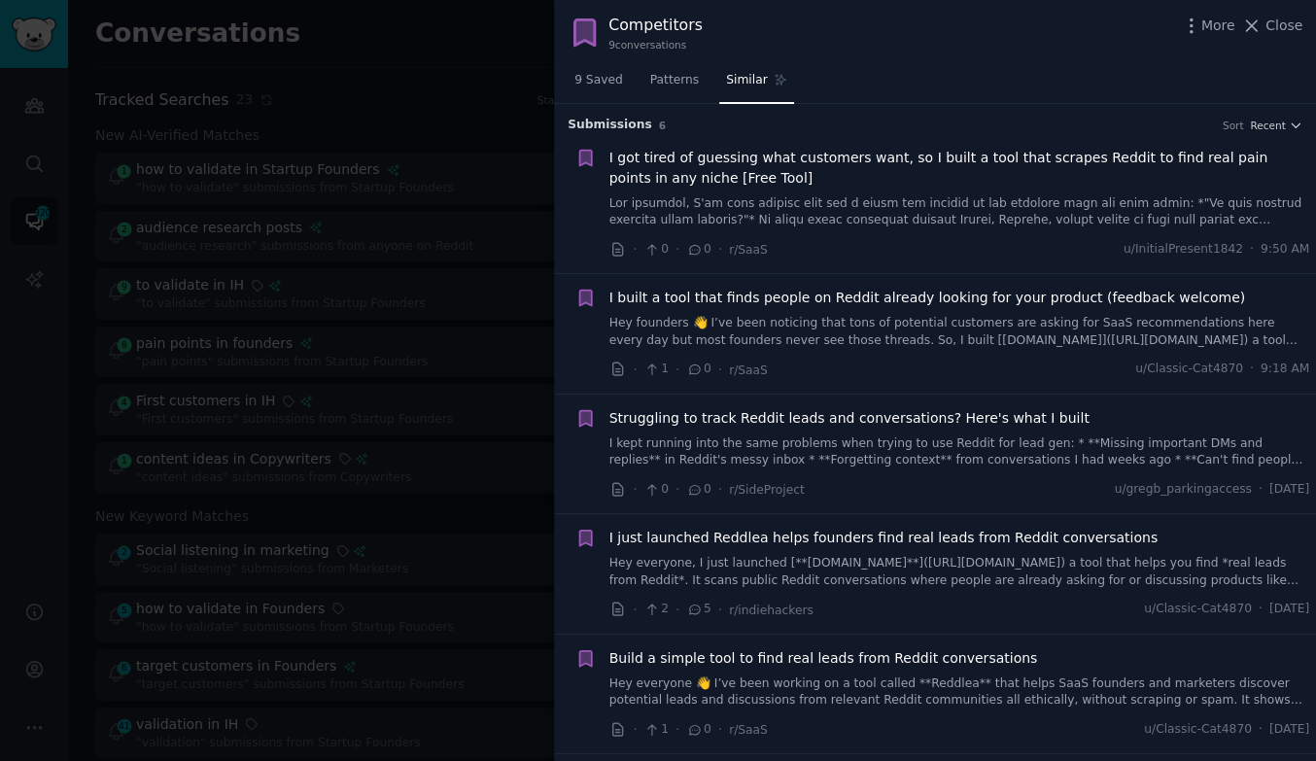
scroll to position [0, 0]
click at [606, 81] on span "9 Saved" at bounding box center [598, 80] width 49 height 17
click at [734, 78] on span "Similar" at bounding box center [754, 80] width 41 height 17
click at [1073, 70] on div "15 Saved Patterns Similar" at bounding box center [935, 85] width 762 height 40
click at [983, 80] on div "15 Saved Patterns Similar" at bounding box center [935, 85] width 762 height 40
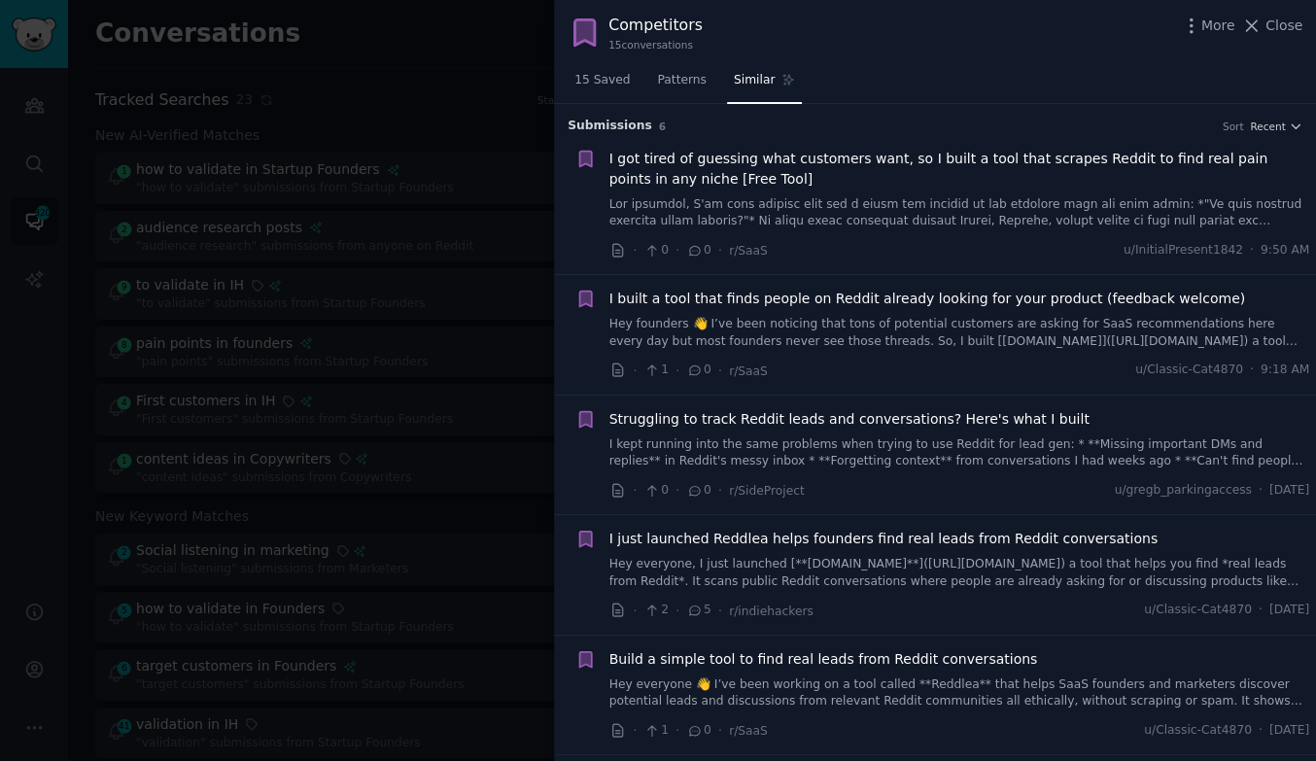
click at [616, 72] on span "15 Saved" at bounding box center [601, 80] width 55 height 17
click at [760, 74] on span "Similar" at bounding box center [754, 80] width 41 height 17
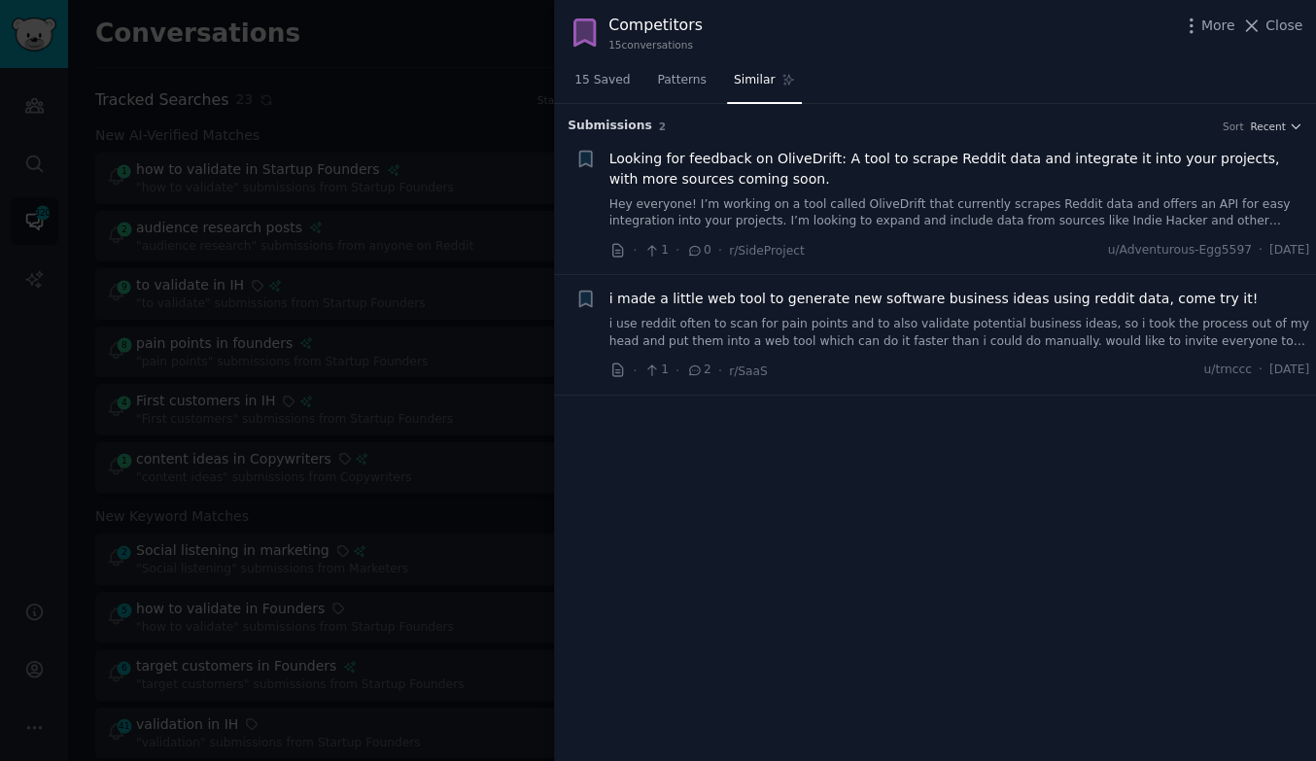
click at [840, 473] on div "Submission s 2 Sort Recent + Looking for feedback on OliveDrift: A tool to scra…" at bounding box center [935, 432] width 762 height 657
click at [583, 295] on icon "button" at bounding box center [585, 300] width 12 height 16
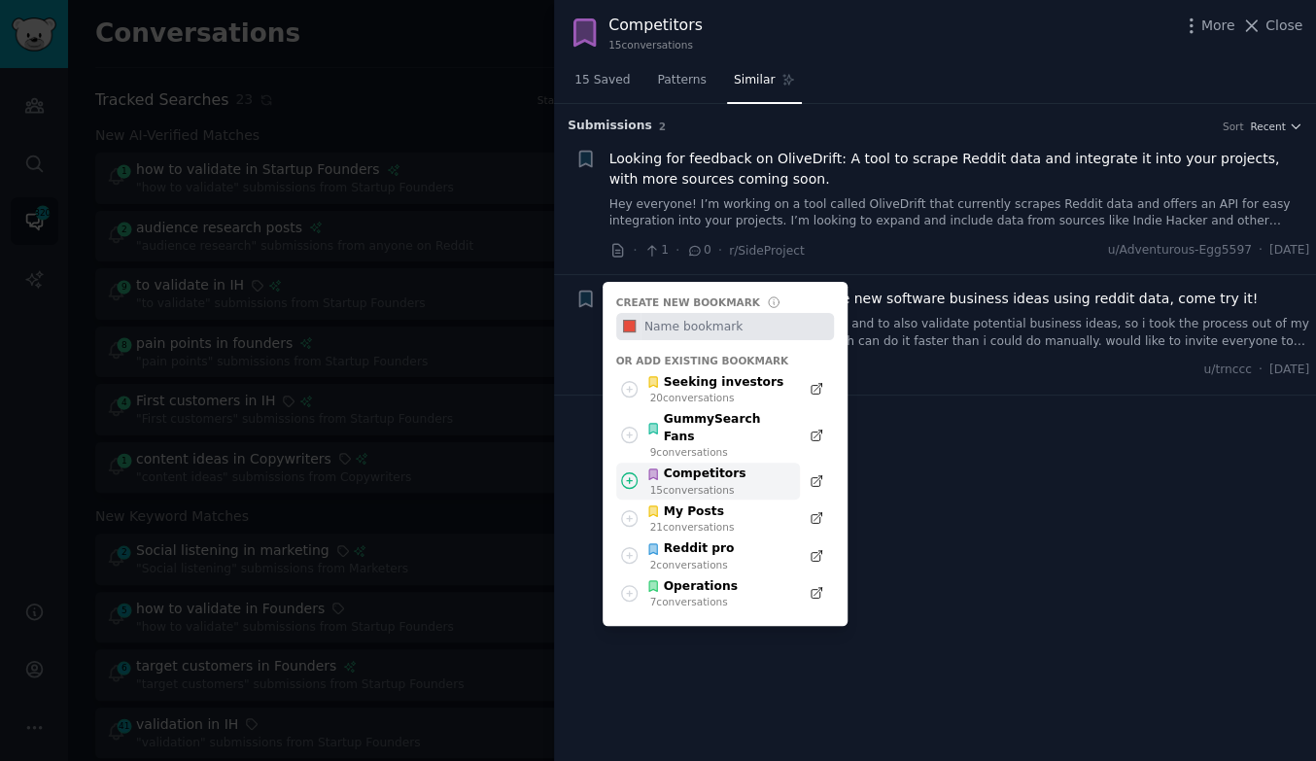
click at [694, 466] on div "Competitors" at bounding box center [695, 474] width 99 height 17
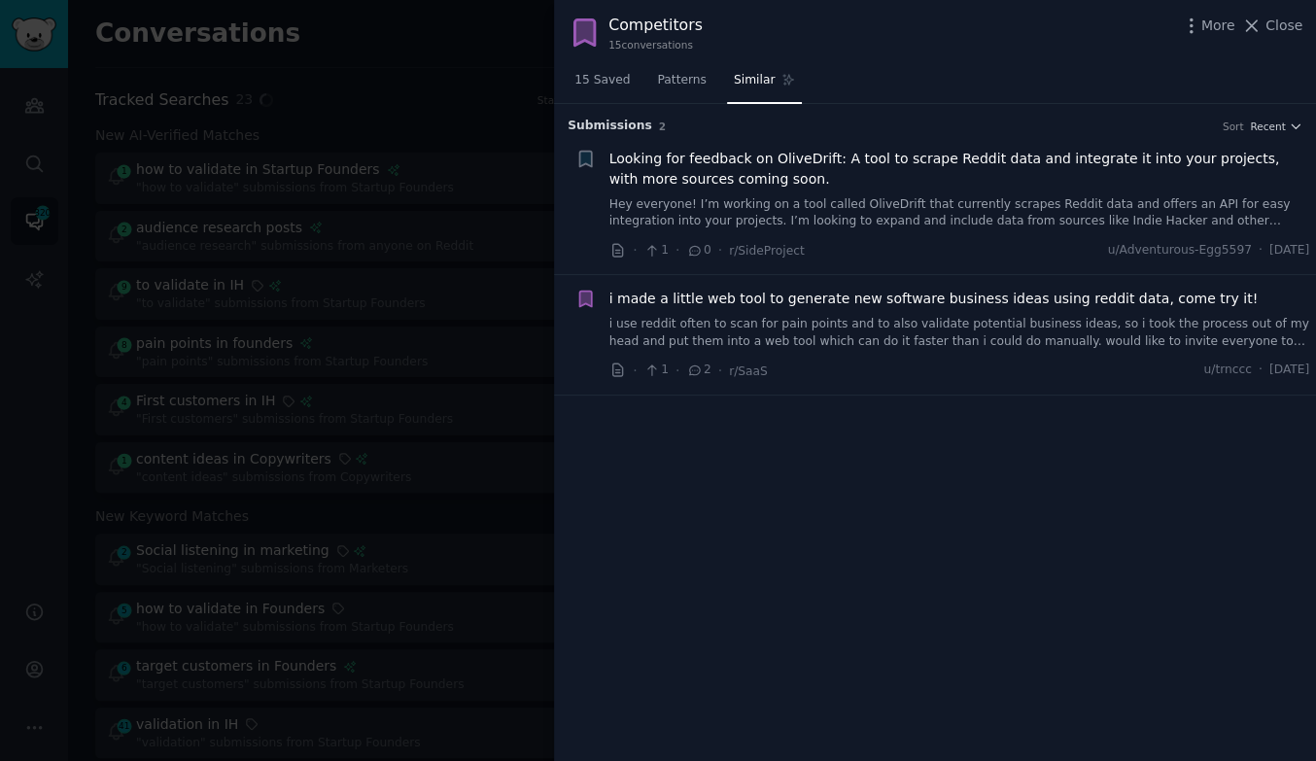
click at [1021, 463] on div "Submission s 2 Sort Recent + Looking for feedback on OliveDrift: A tool to scra…" at bounding box center [935, 432] width 762 height 657
click at [267, 205] on div at bounding box center [658, 380] width 1316 height 761
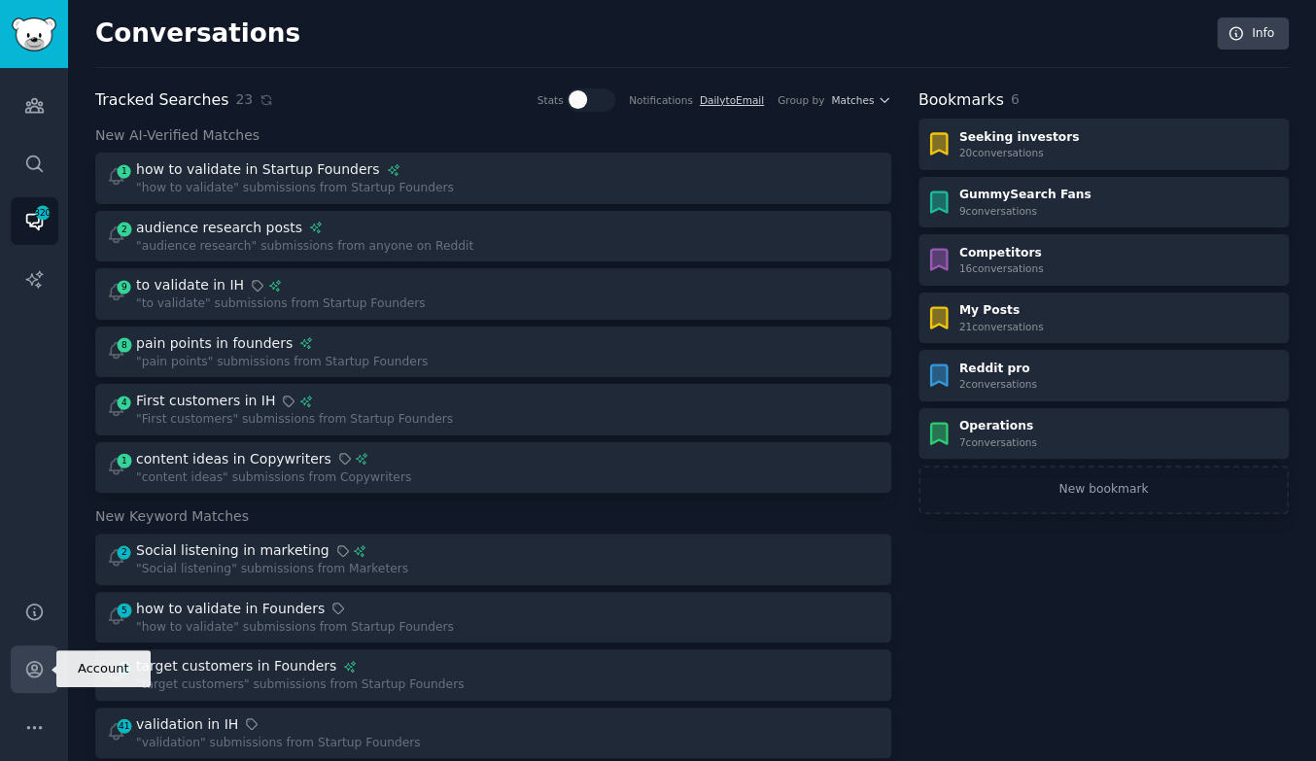
click at [48, 674] on link "Account" at bounding box center [35, 669] width 48 height 48
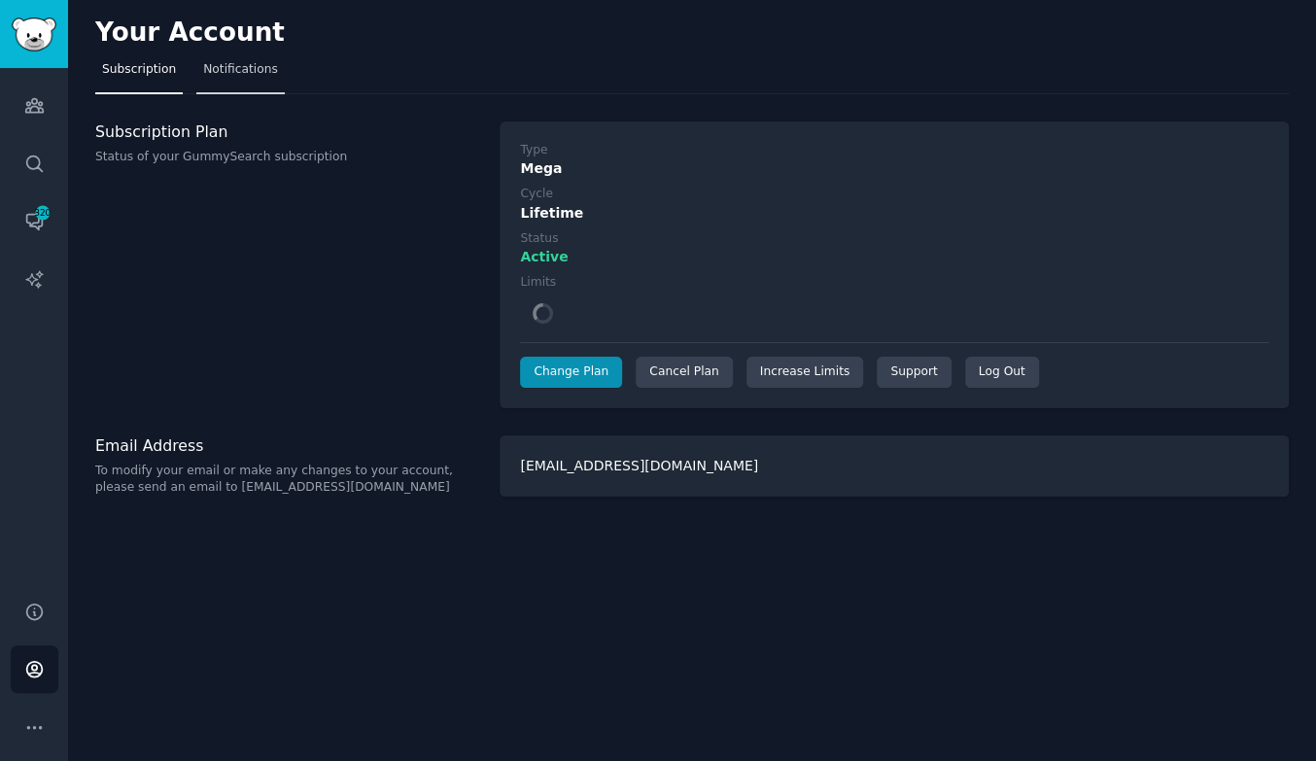
click at [241, 85] on link "Notifications" at bounding box center [240, 74] width 88 height 40
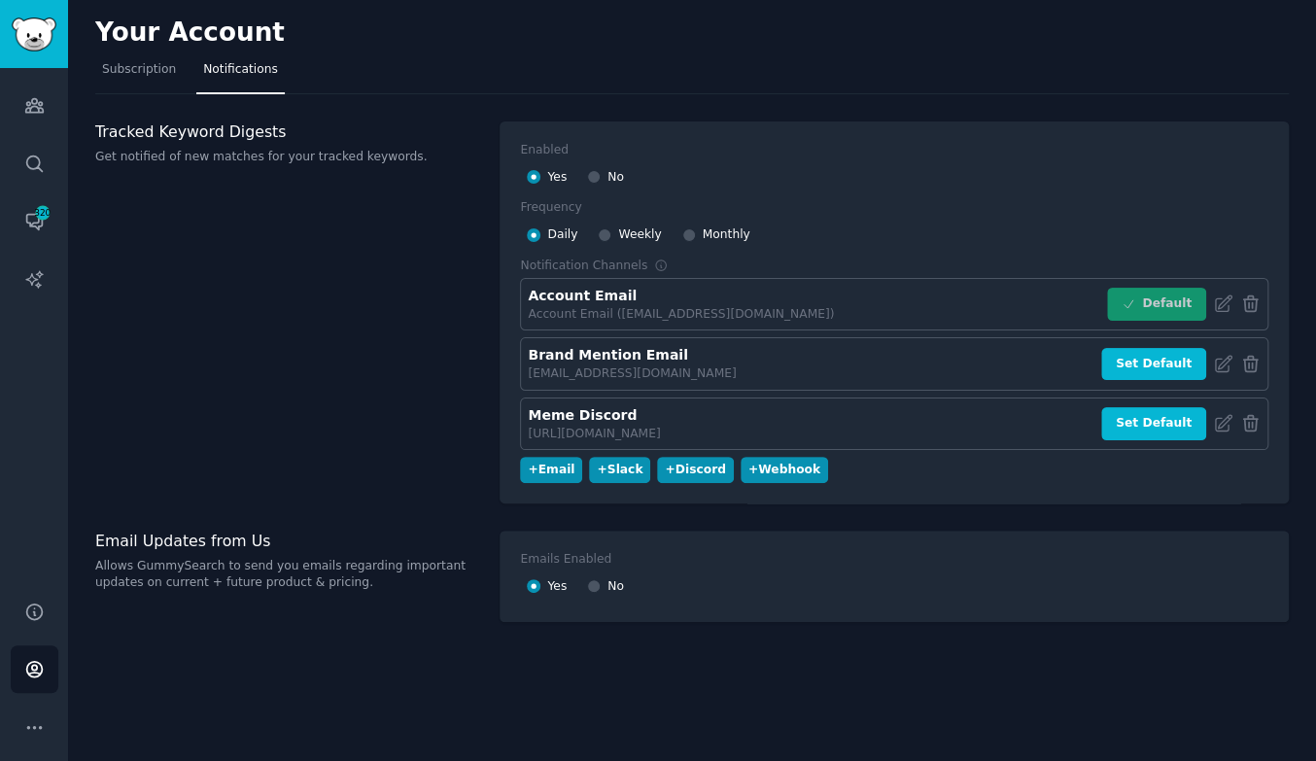
click at [596, 292] on div "Account Email" at bounding box center [582, 296] width 109 height 20
click at [769, 289] on div "Account Email Account Email (fed@gummysearch.com) Default" at bounding box center [894, 304] width 748 height 53
click at [1214, 297] on icon at bounding box center [1223, 304] width 20 height 20
click at [891, 303] on div "Account Email Account Email (fed@gummysearch.com) Default" at bounding box center [894, 304] width 748 height 53
click at [301, 421] on div "Tracked Keyword Digests Get notified of new matches for your tracked keywords." at bounding box center [287, 312] width 384 height 382
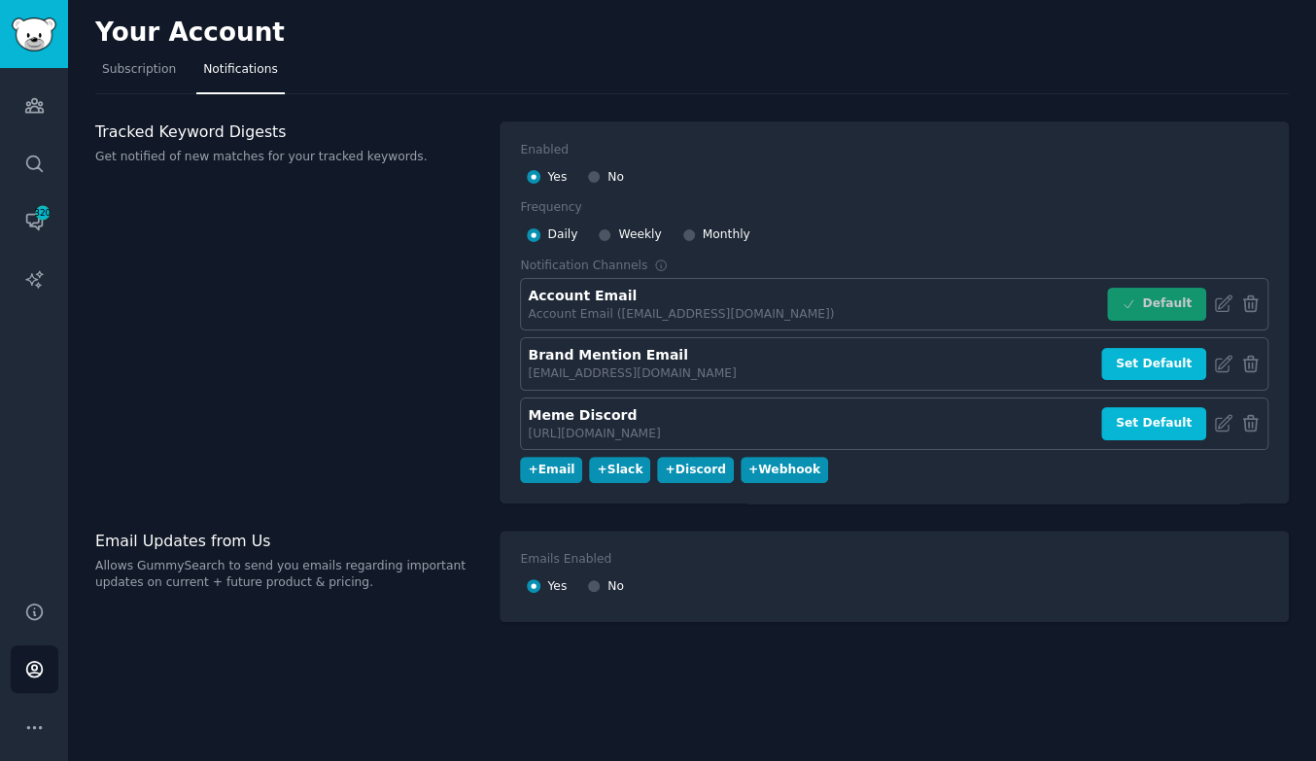
click at [877, 105] on div "Your Account Subscription Notifications Tracked Keyword Digests Get notified of…" at bounding box center [692, 380] width 1248 height 761
click at [40, 226] on icon "Sidebar" at bounding box center [34, 223] width 16 height 16
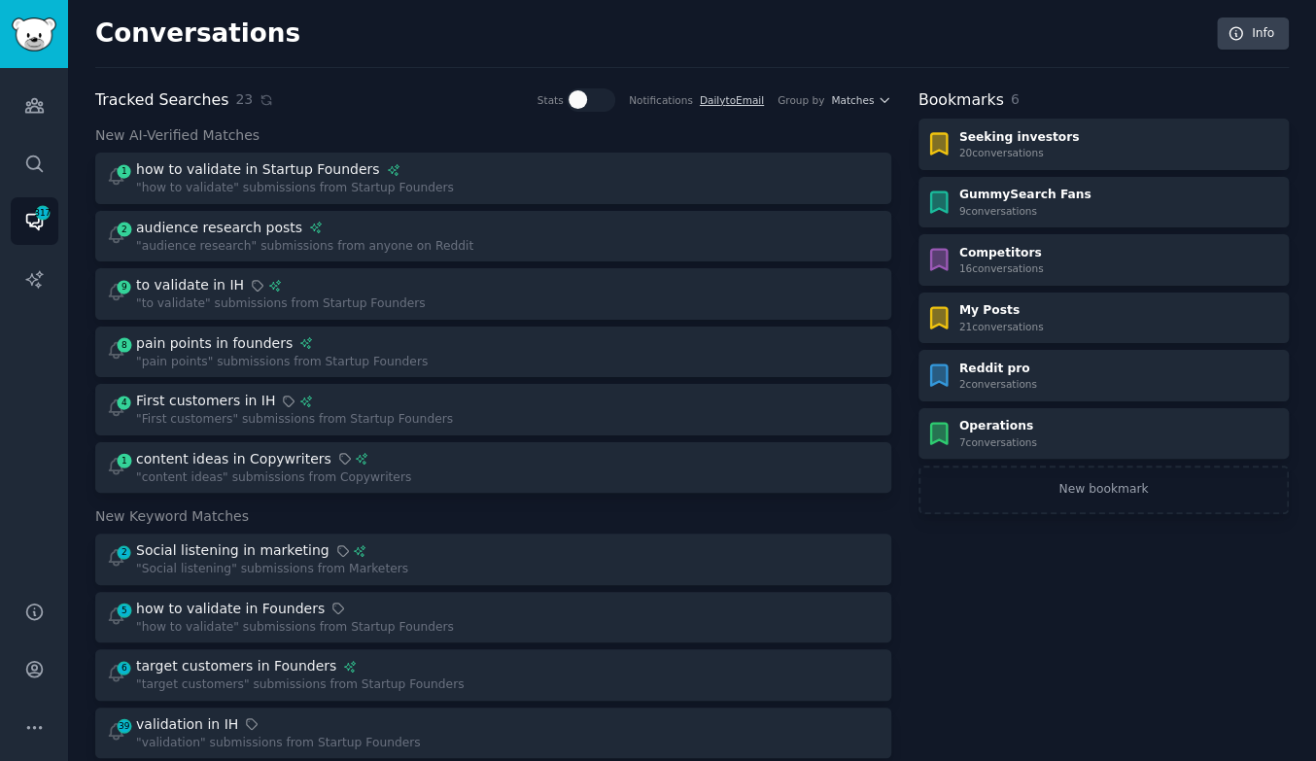
click at [605, 41] on div "Conversations Info" at bounding box center [692, 42] width 1194 height 51
